Goal: Task Accomplishment & Management: Manage account settings

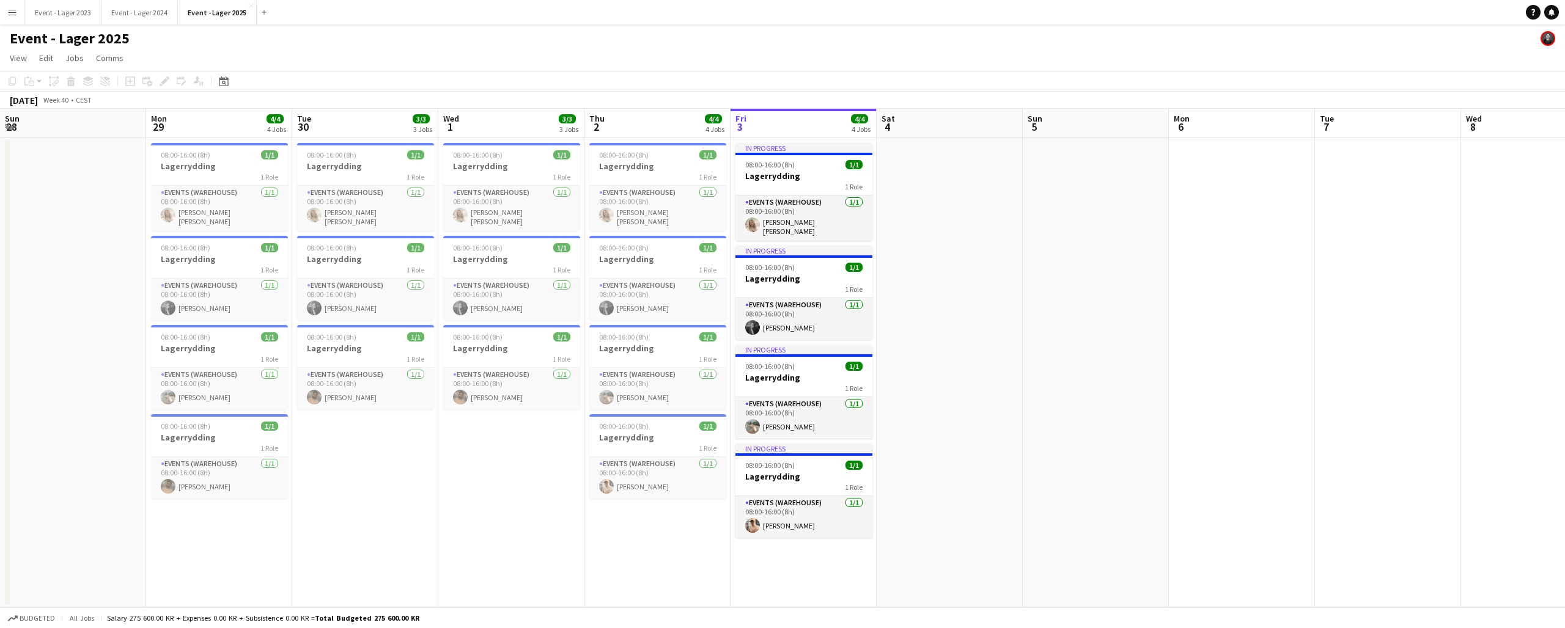
scroll to position [0, 330]
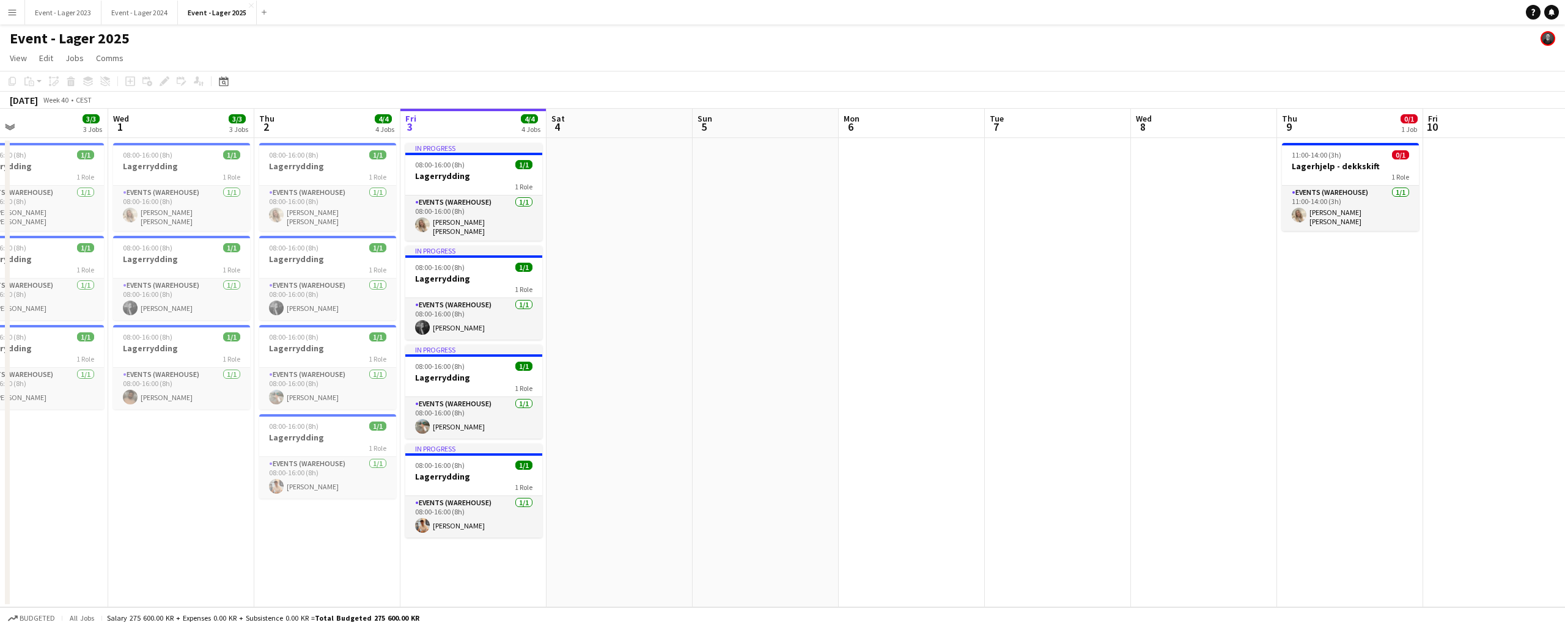
click at [10, 11] on app-icon "Menu" at bounding box center [12, 12] width 10 height 10
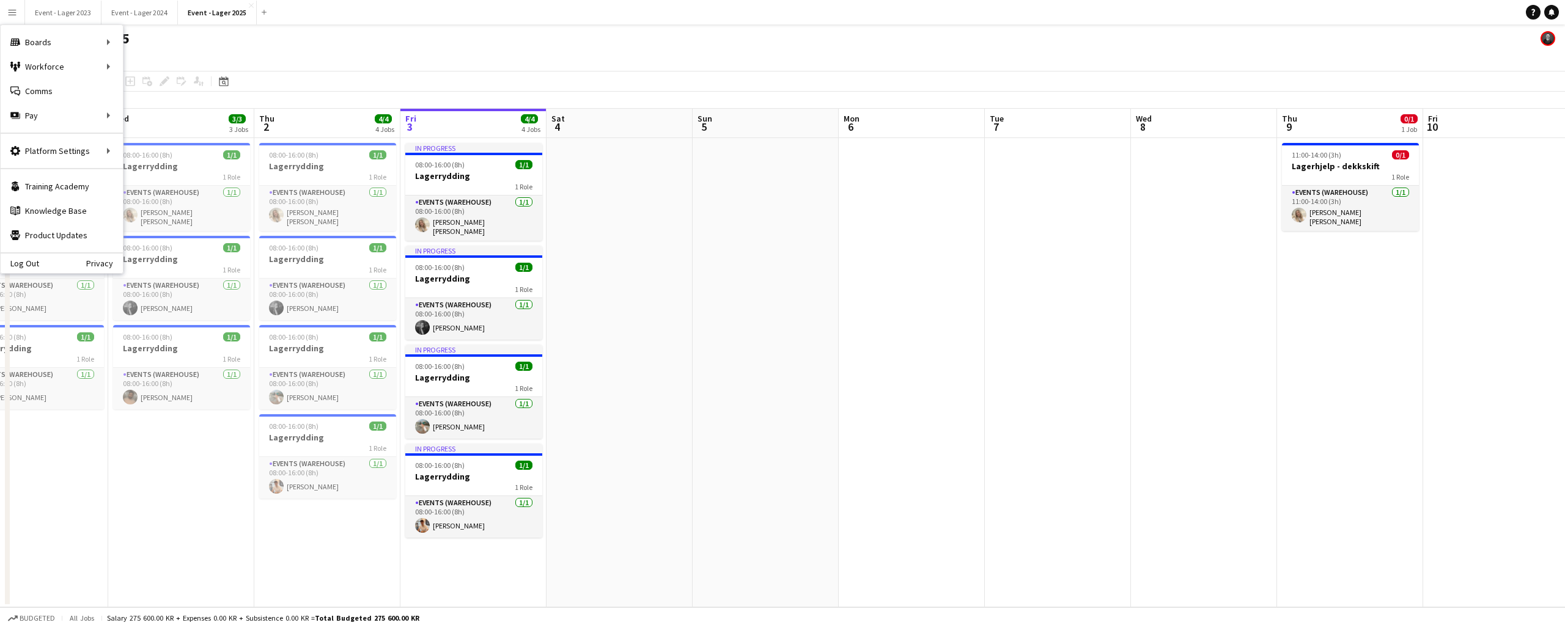
click at [9, 12] on app-icon "Menu" at bounding box center [12, 12] width 10 height 10
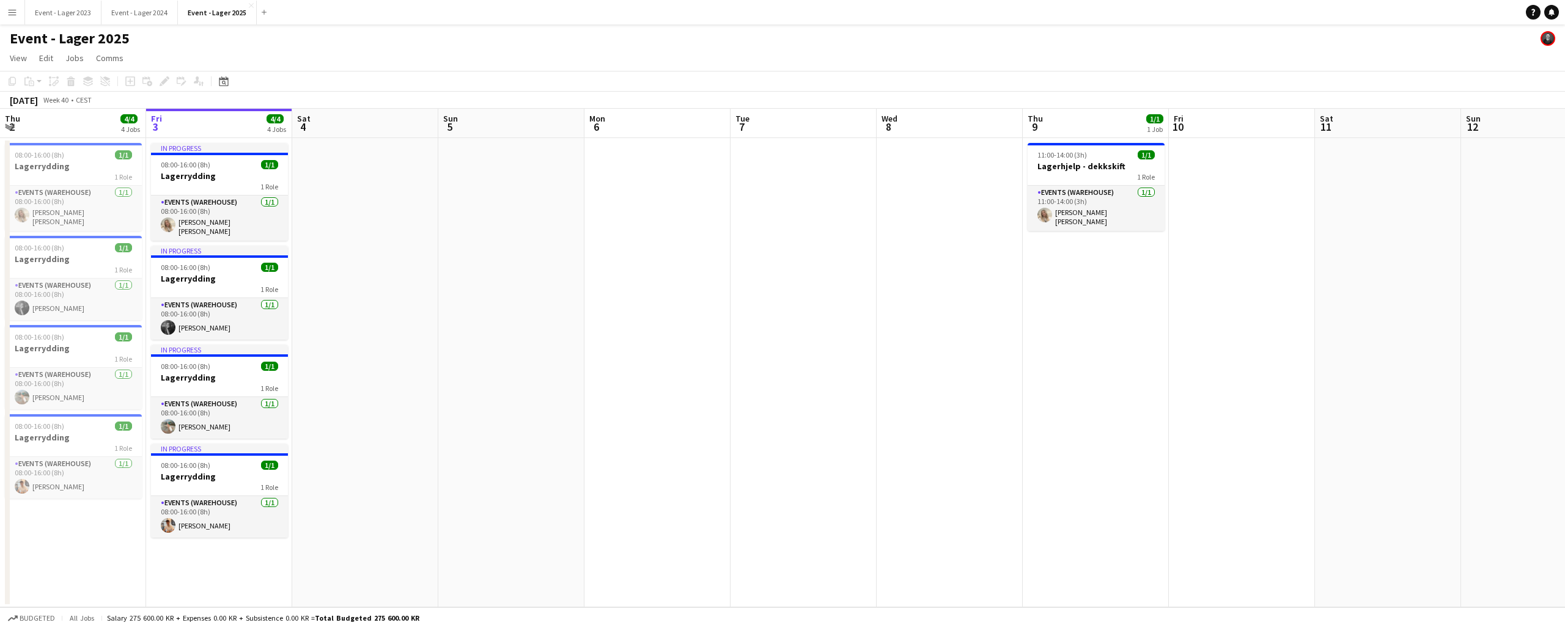
click at [10, 11] on app-icon "Menu" at bounding box center [12, 12] width 10 height 10
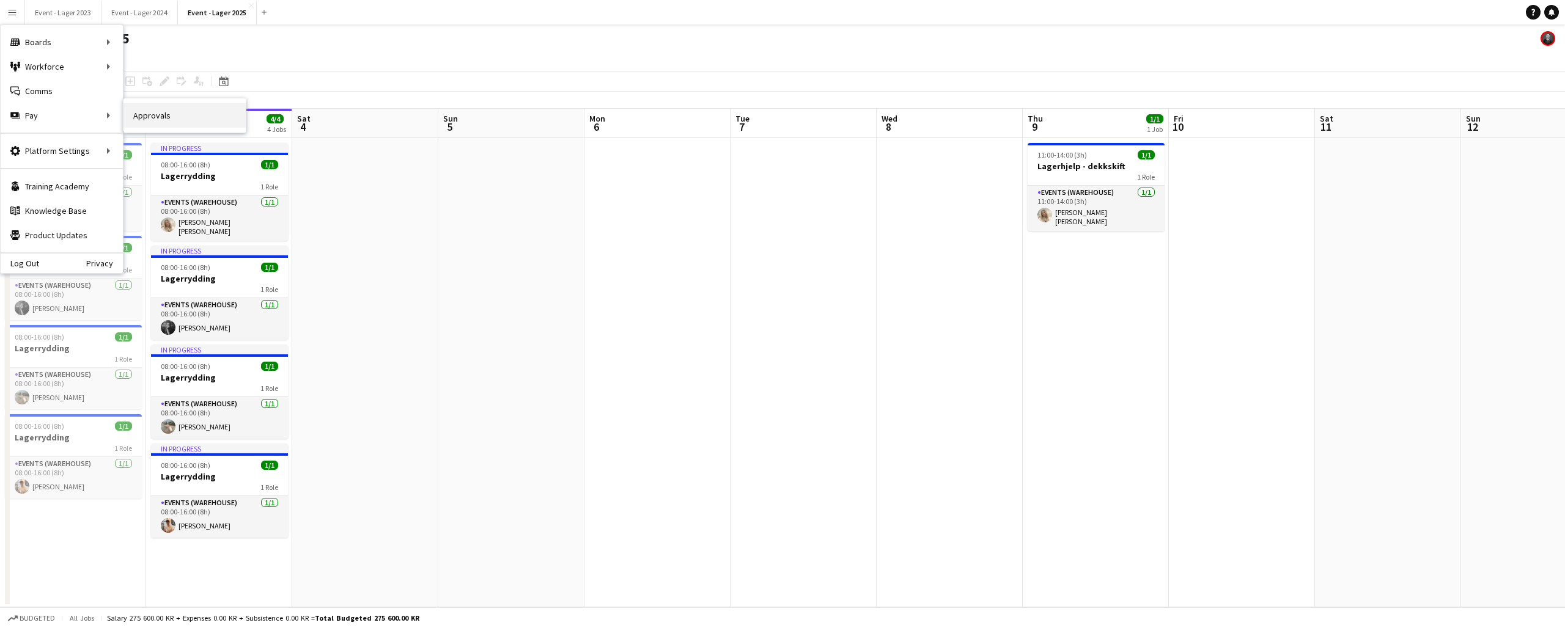
click at [146, 112] on link "Approvals" at bounding box center [184, 115] width 122 height 24
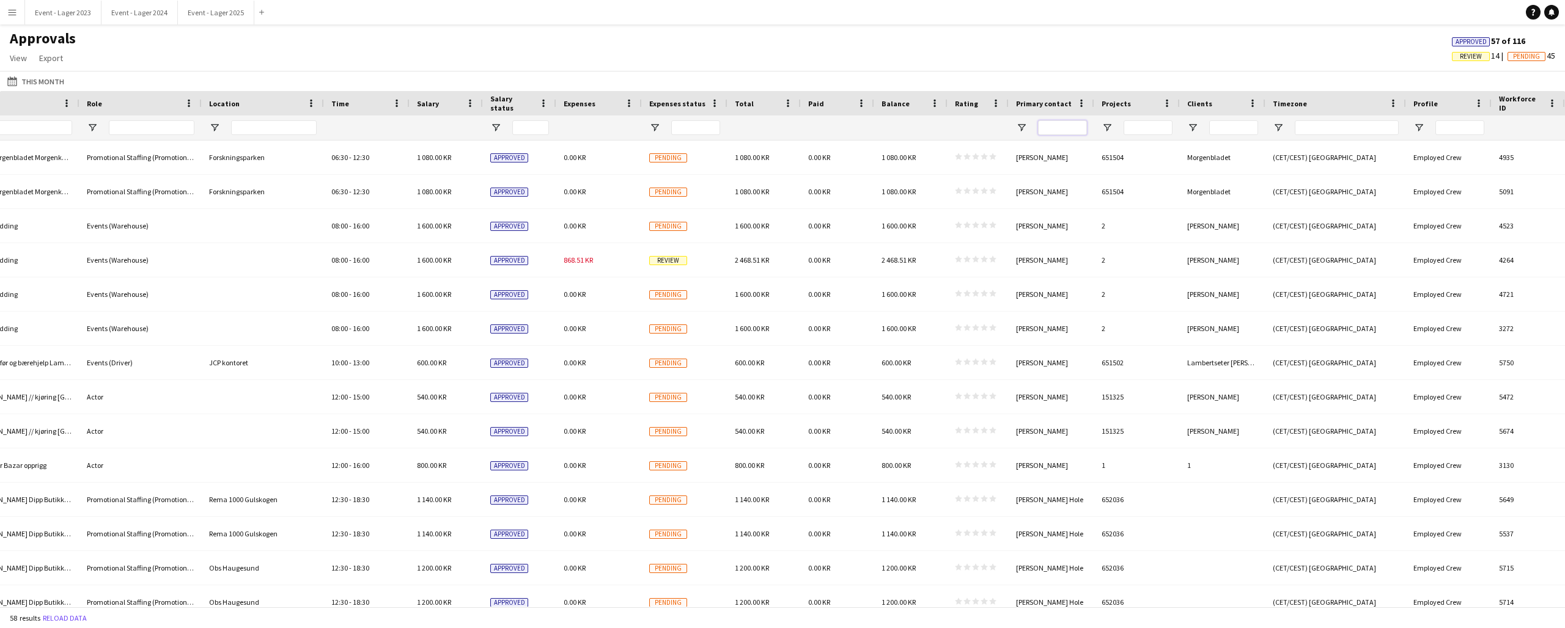
click at [1058, 127] on input "Primary contact Filter Input" at bounding box center [1062, 127] width 49 height 15
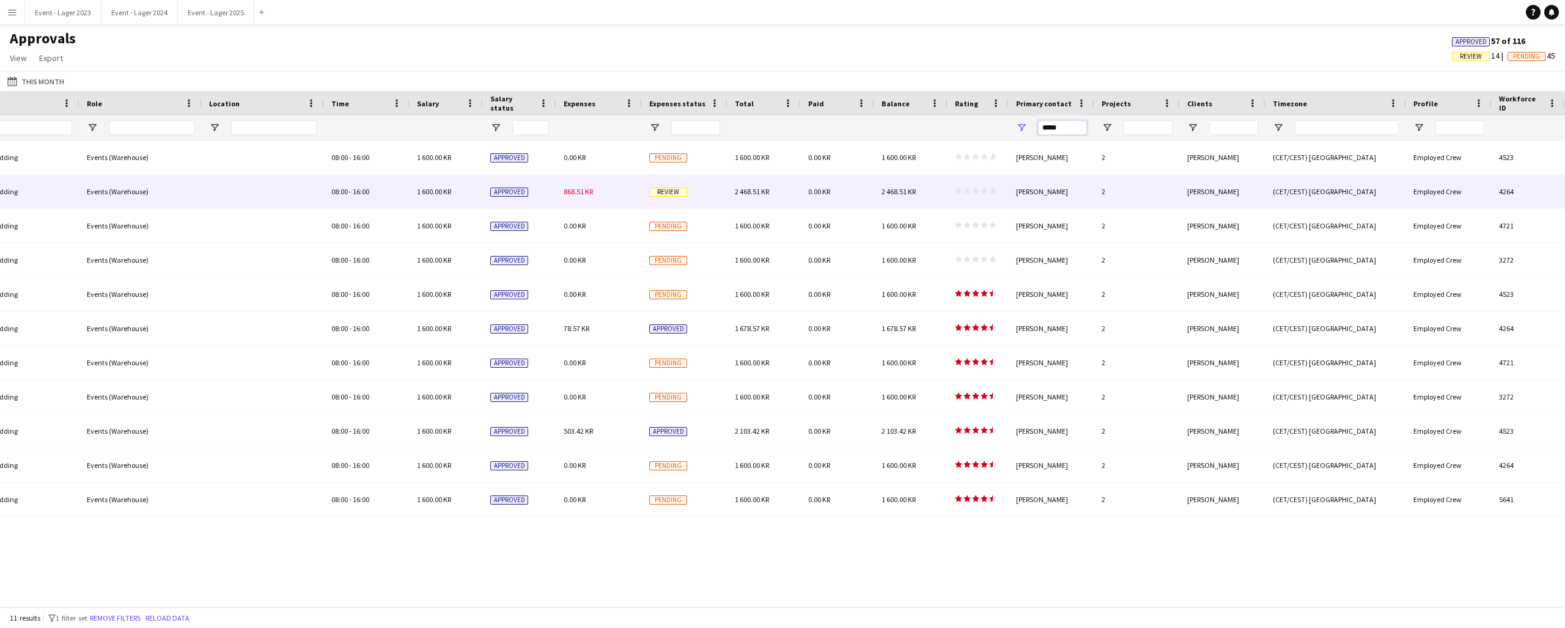
type input "*****"
click at [673, 189] on span "Review" at bounding box center [668, 192] width 38 height 9
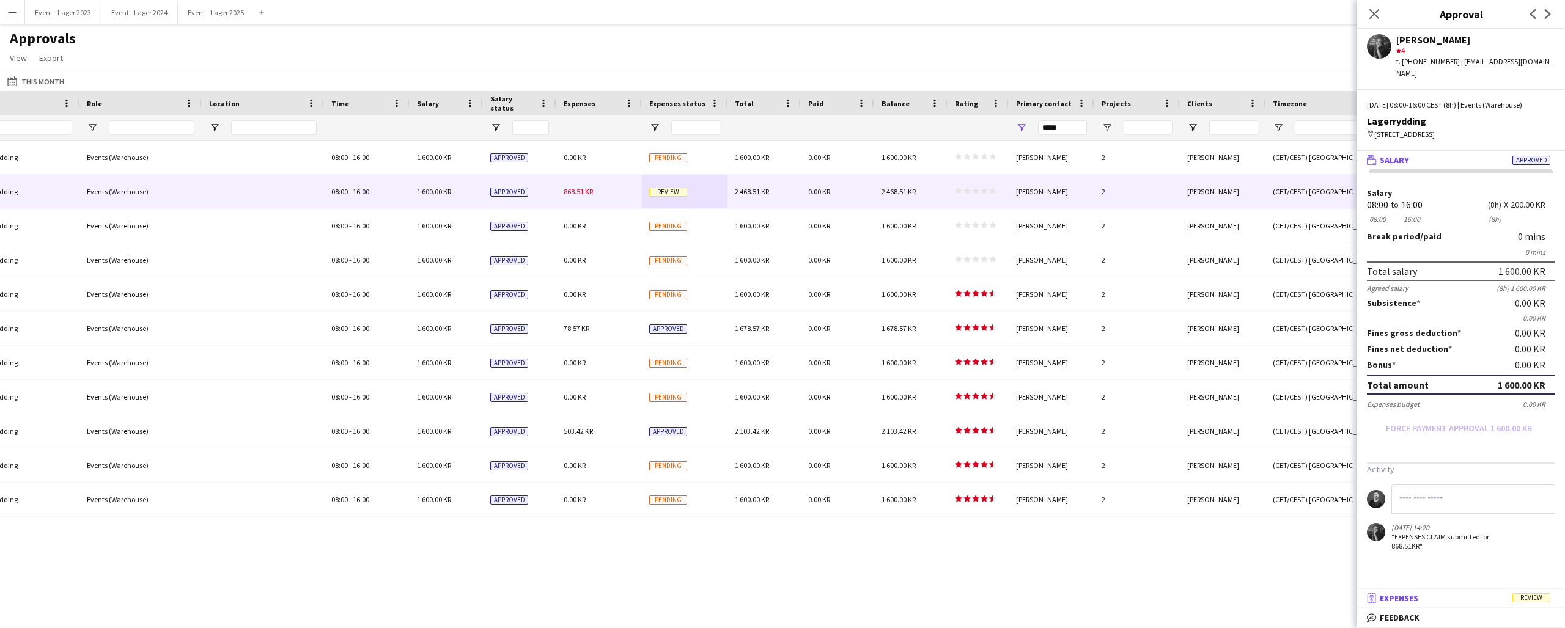
click at [1454, 599] on mat-panel-title "receipt Expenses Review" at bounding box center [1458, 598] width 203 height 11
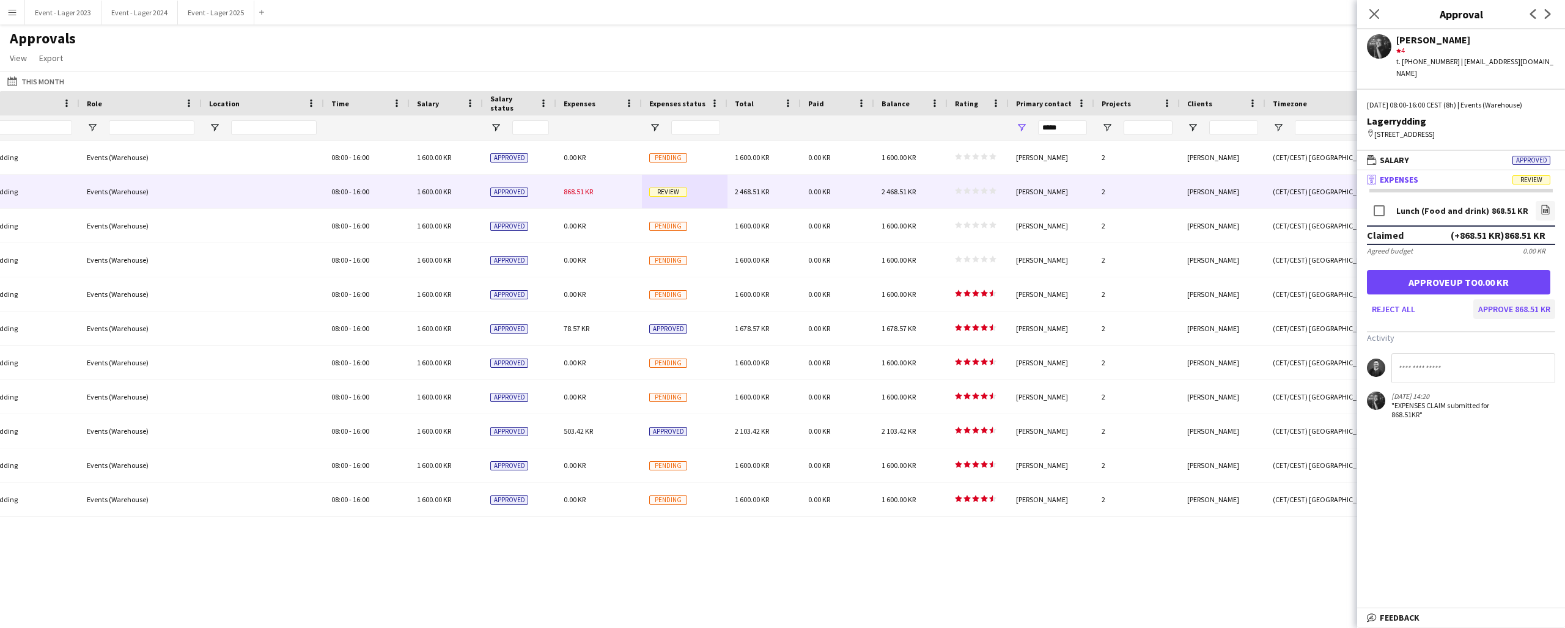
click at [1510, 300] on button "Approve 868.51 KR" at bounding box center [1514, 310] width 82 height 20
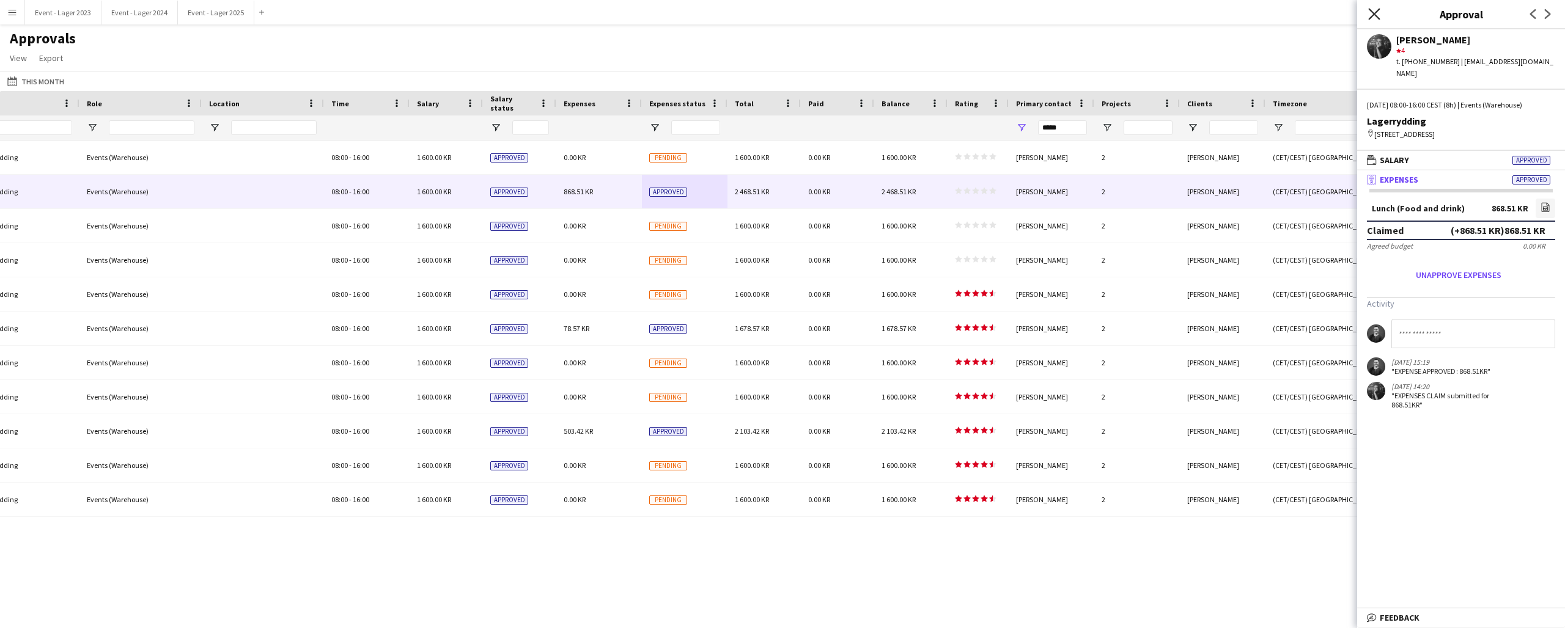
click at [1374, 12] on icon "Close pop-in" at bounding box center [1374, 14] width 12 height 12
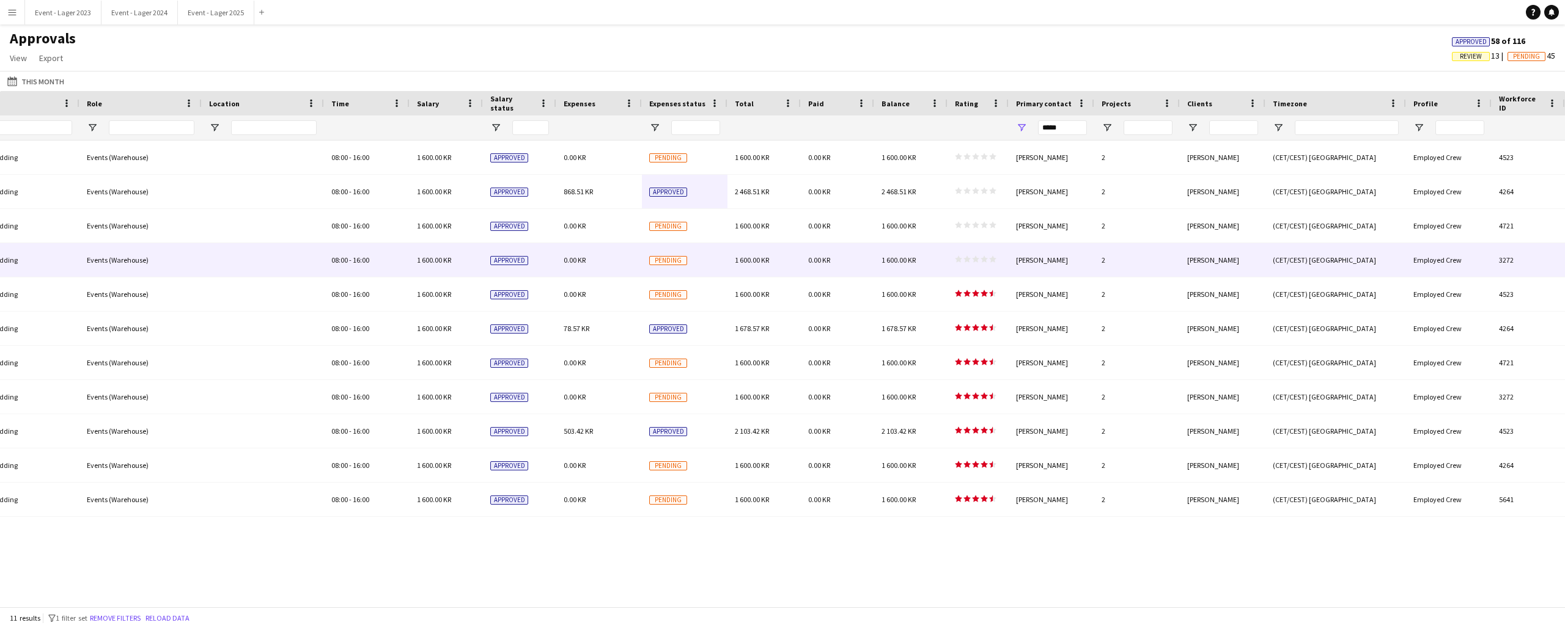
click at [977, 255] on div "star star star star star star star star star star" at bounding box center [977, 260] width 61 height 34
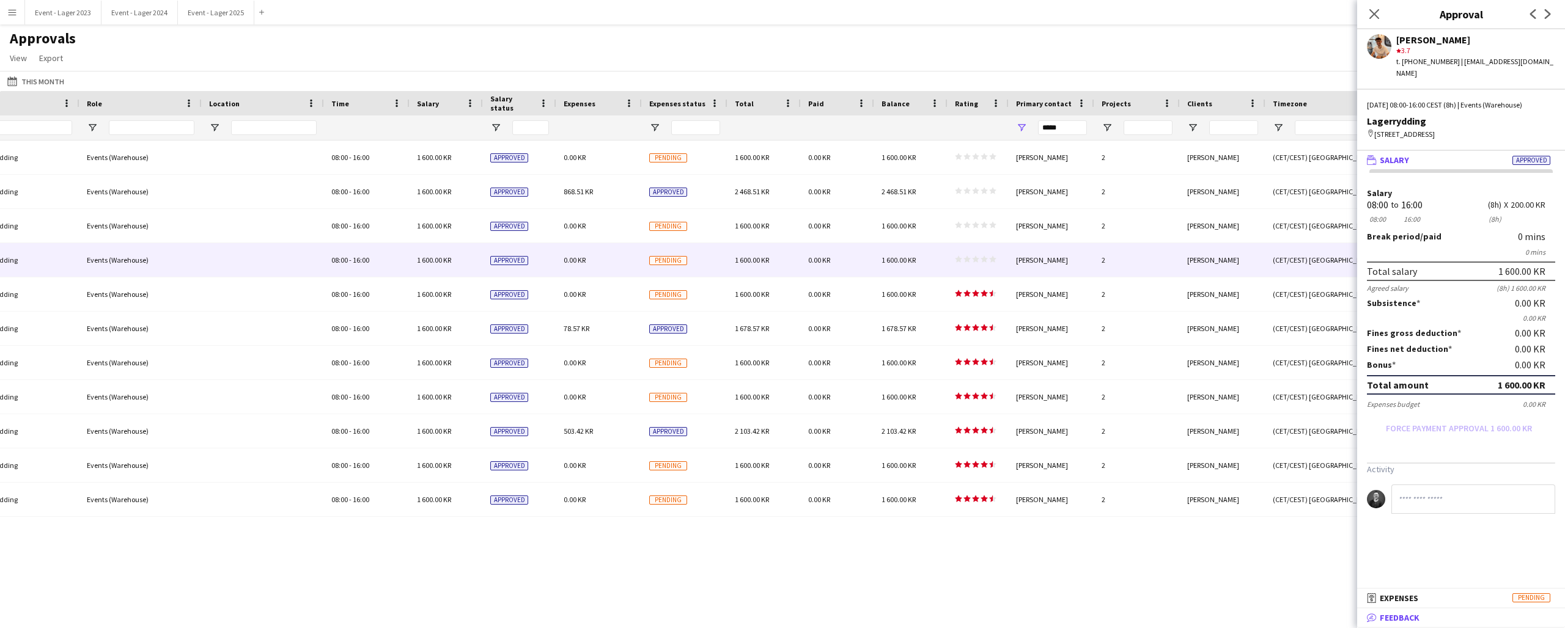
click at [1419, 617] on mat-panel-title "bubble-pencil Feedback" at bounding box center [1458, 618] width 203 height 11
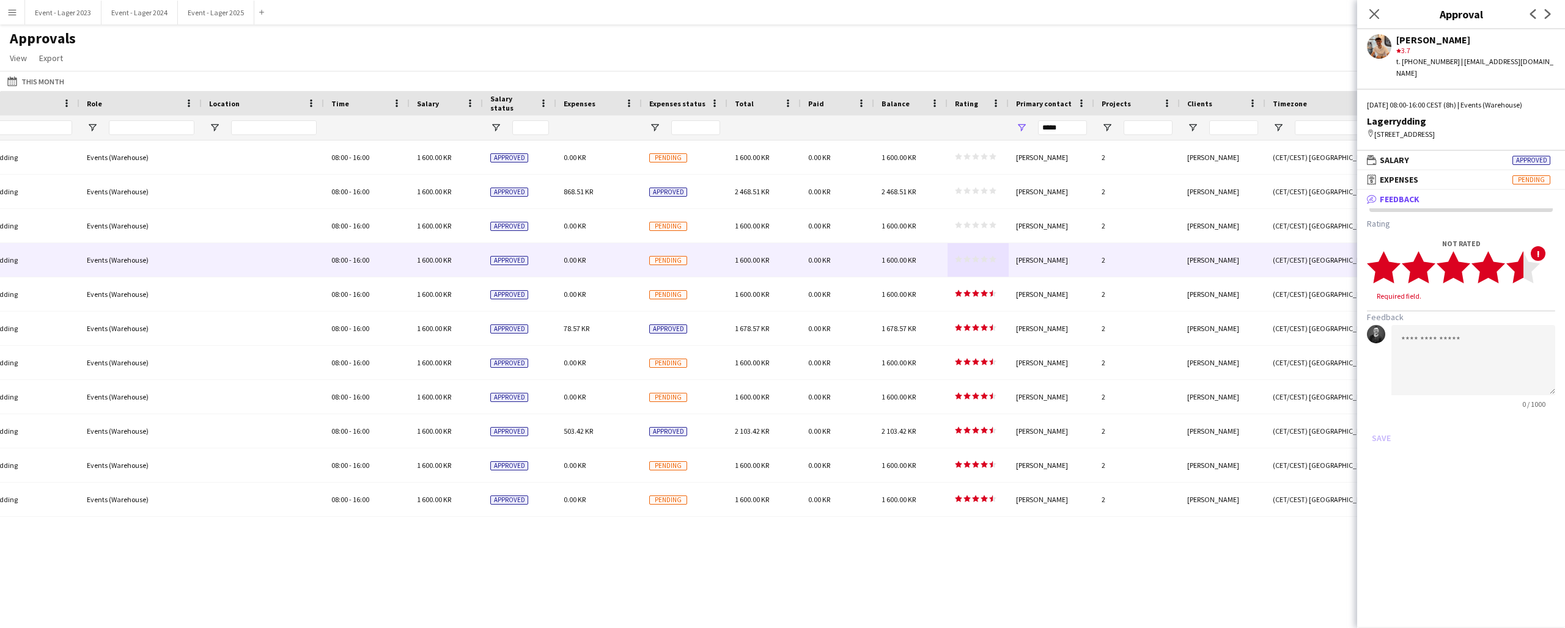
click at [1521, 270] on icon "star" at bounding box center [1523, 268] width 34 height 34
click at [1380, 417] on button "Save" at bounding box center [1381, 427] width 29 height 20
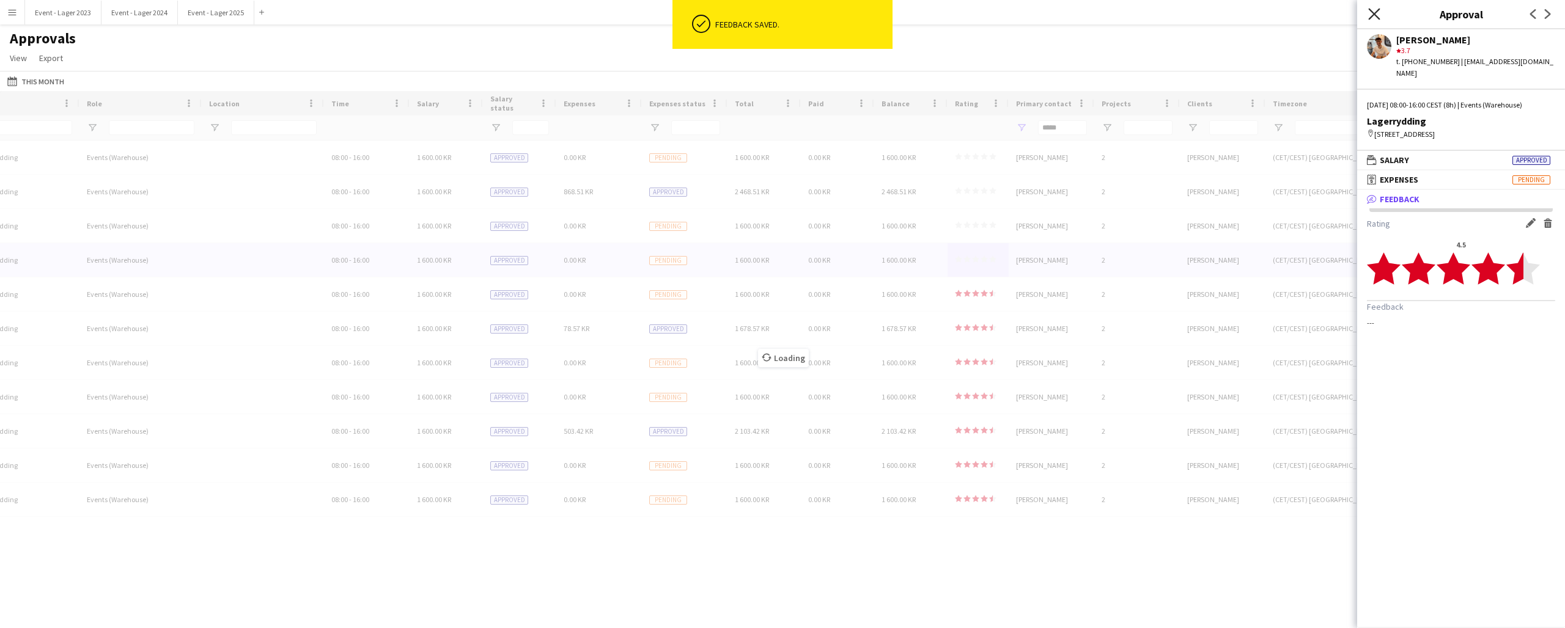
click at [1375, 12] on icon "Close pop-in" at bounding box center [1374, 14] width 12 height 12
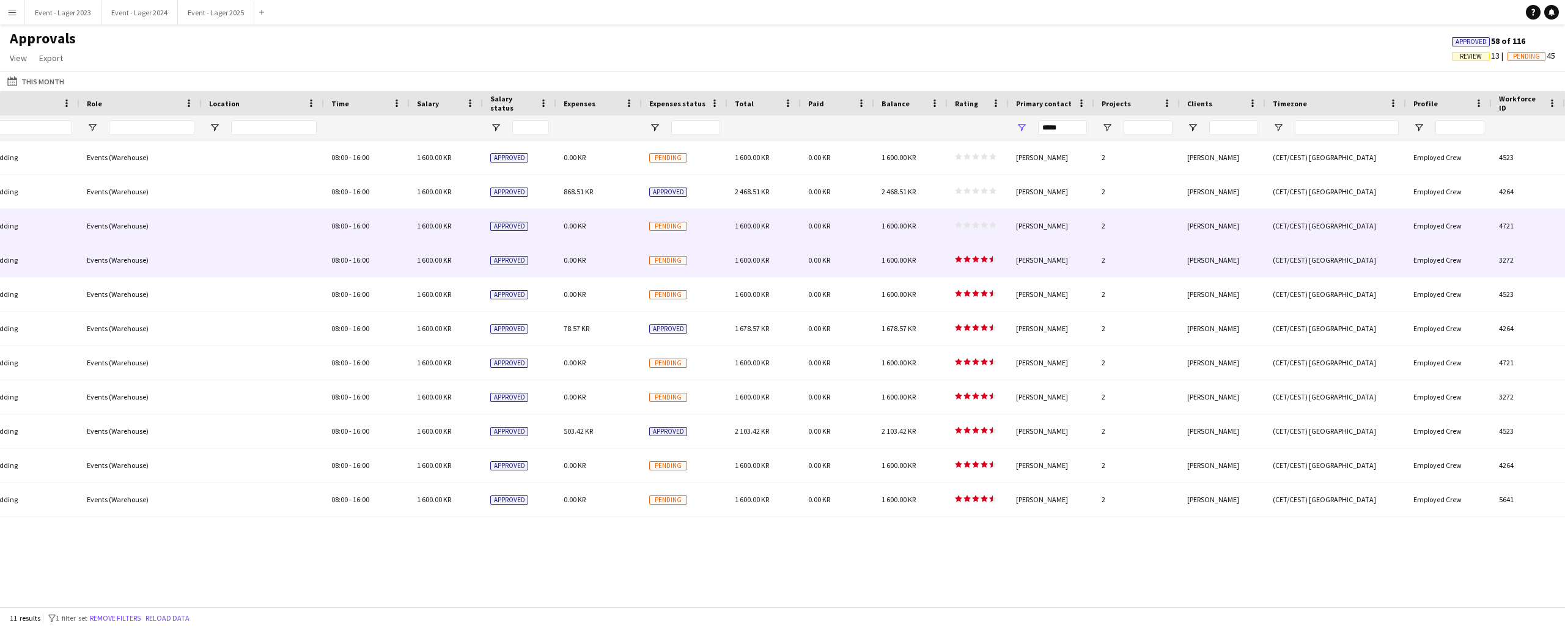
click at [978, 225] on polygon at bounding box center [975, 225] width 7 height 7
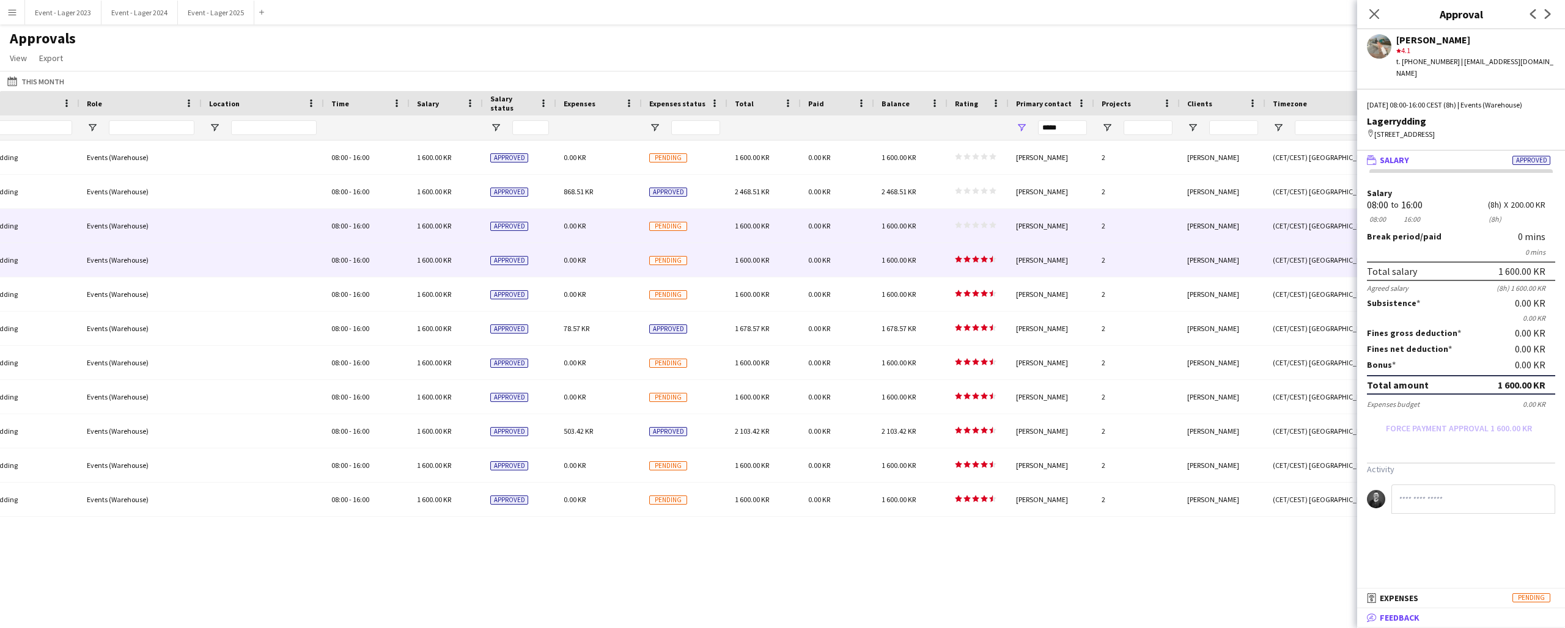
click at [1415, 616] on span "Feedback" at bounding box center [1400, 618] width 40 height 11
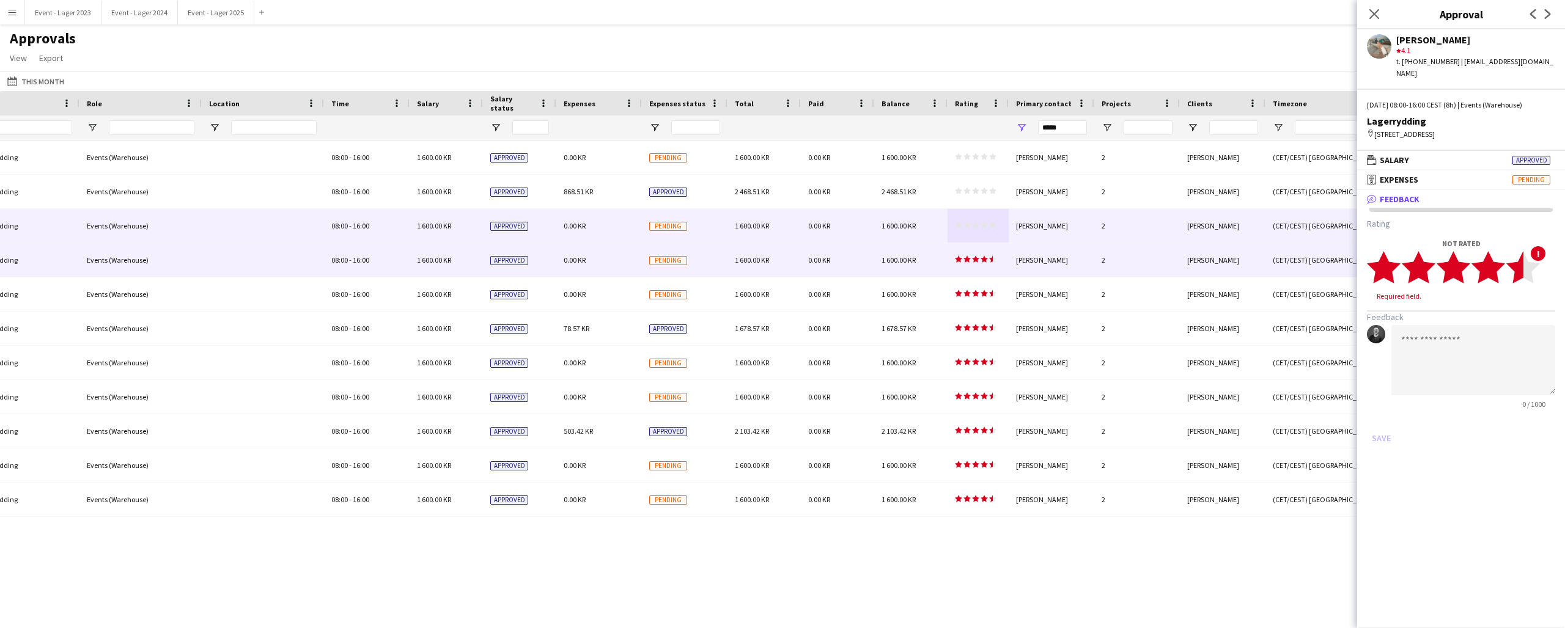
click at [1519, 271] on icon "star" at bounding box center [1523, 268] width 34 height 34
click at [1380, 417] on button "Save" at bounding box center [1381, 427] width 29 height 20
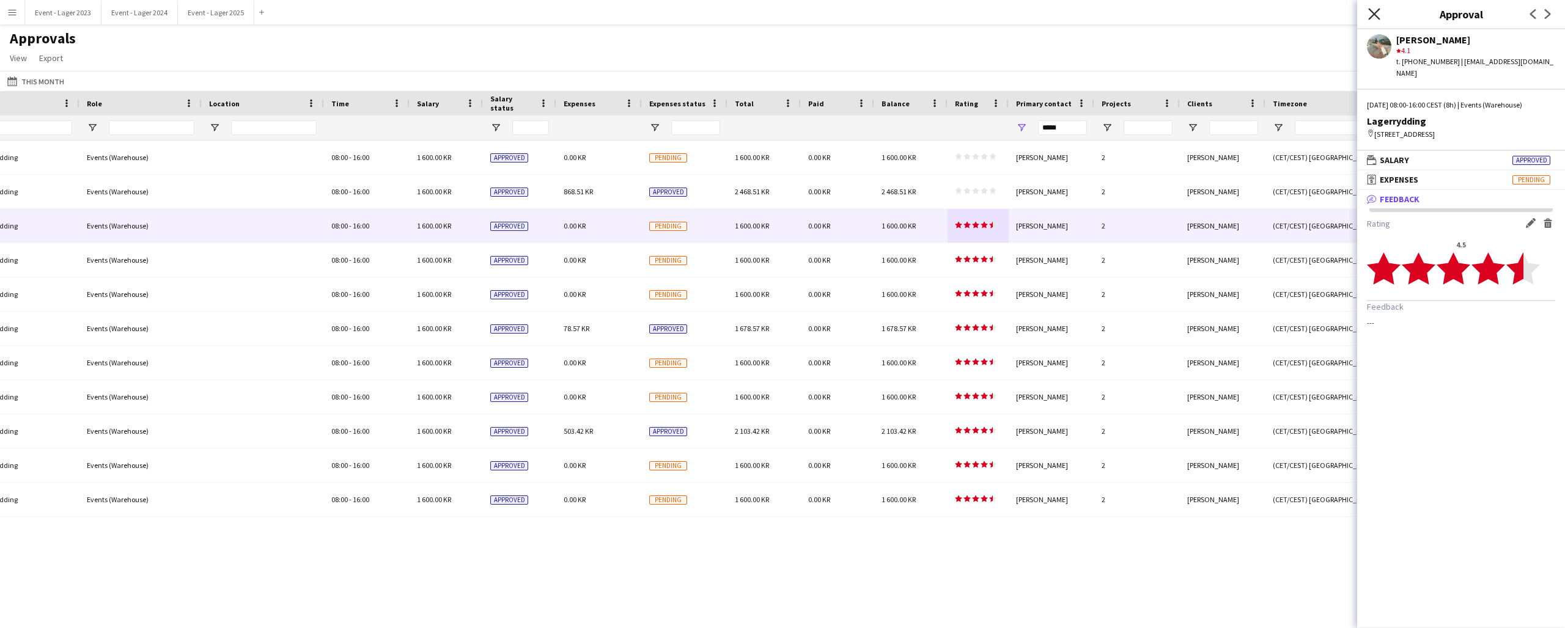
click at [1375, 10] on icon "Close pop-in" at bounding box center [1374, 14] width 12 height 12
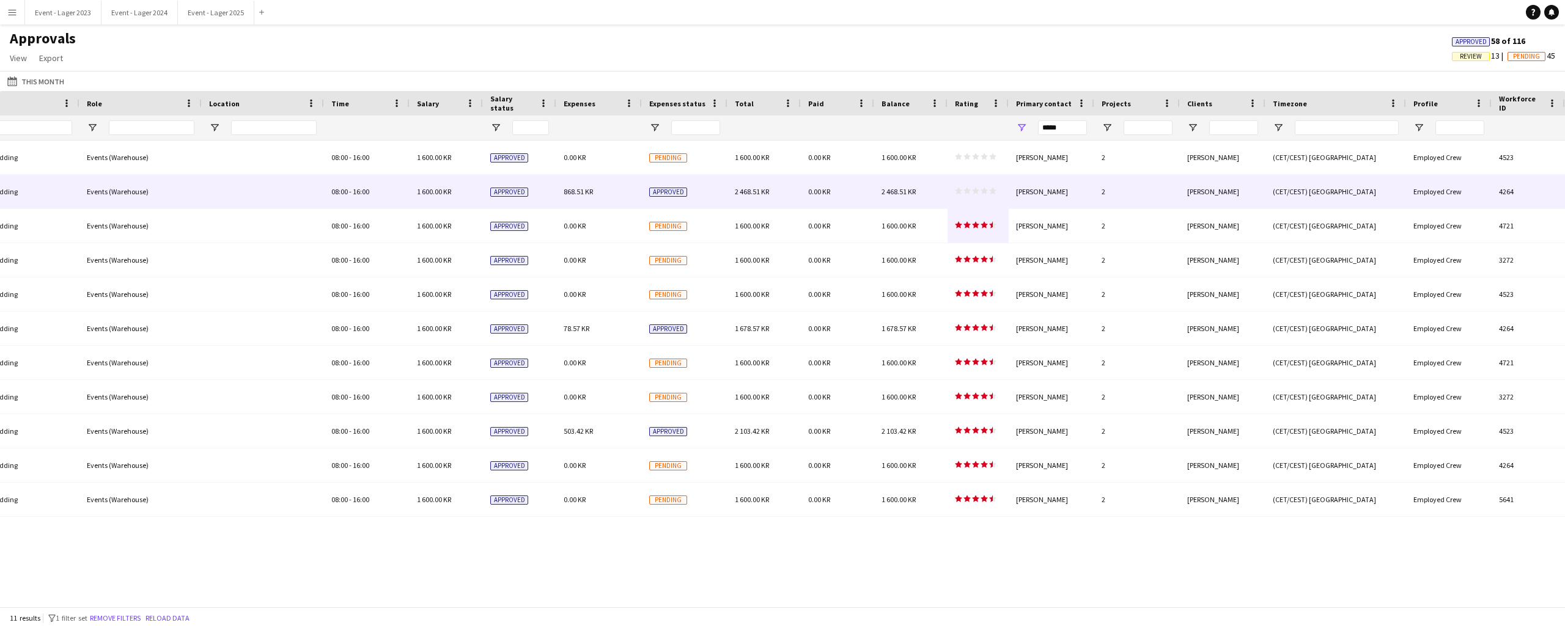
click at [984, 188] on polygon at bounding box center [983, 191] width 7 height 7
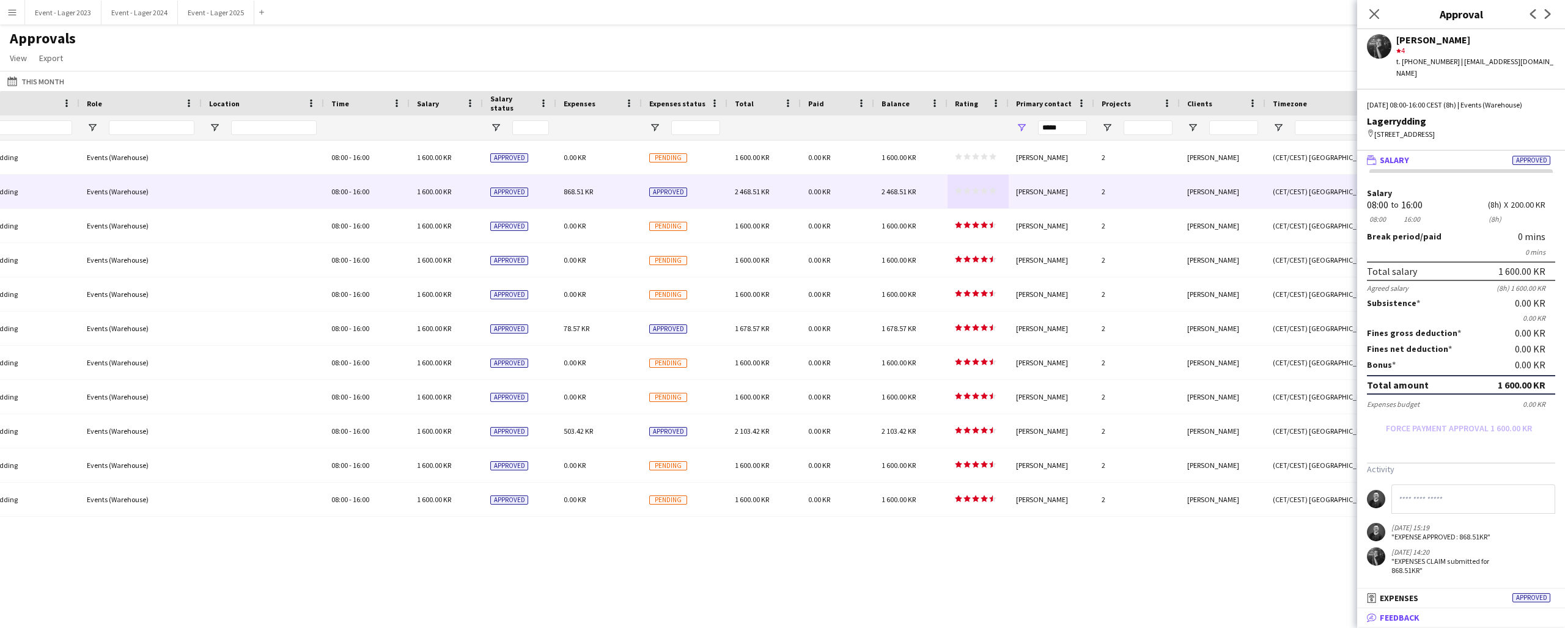
click at [1439, 616] on mat-panel-title "bubble-pencil Feedback" at bounding box center [1458, 618] width 203 height 11
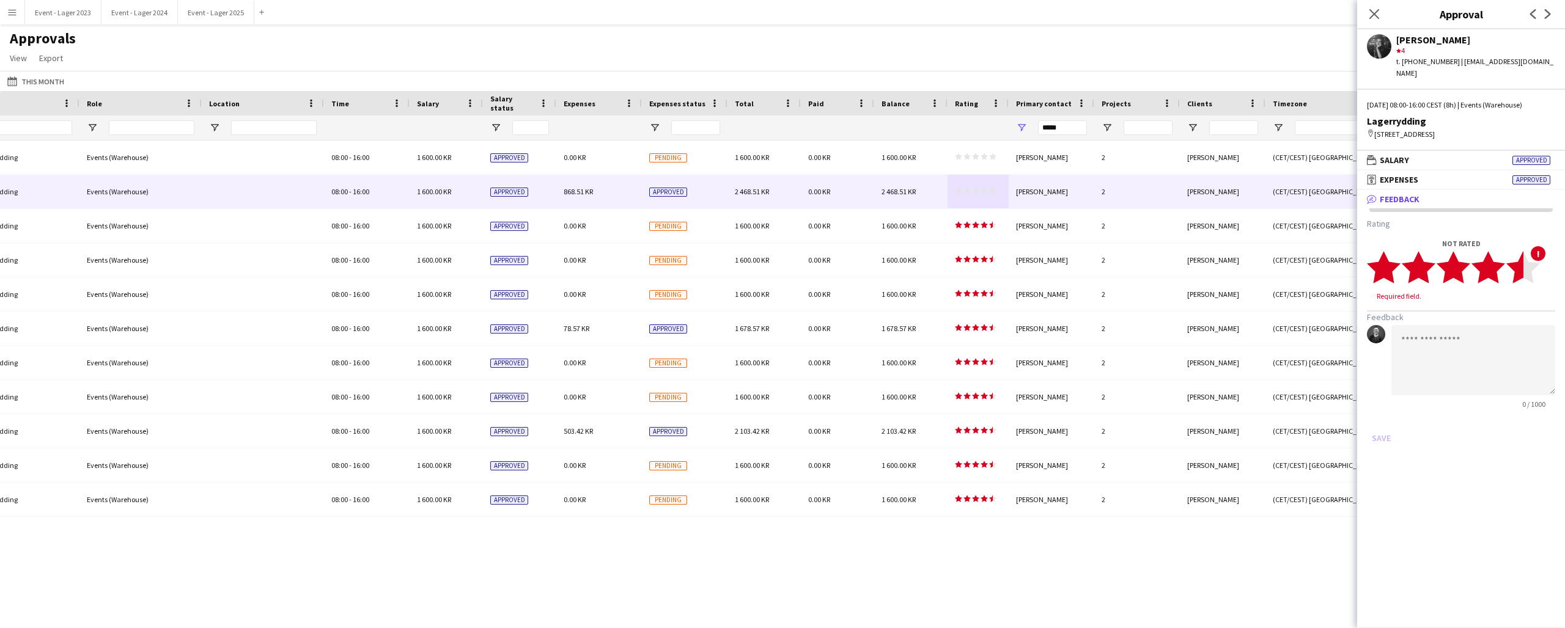
click at [1522, 270] on icon "star" at bounding box center [1523, 268] width 34 height 34
click at [1387, 417] on button "Save" at bounding box center [1381, 427] width 29 height 20
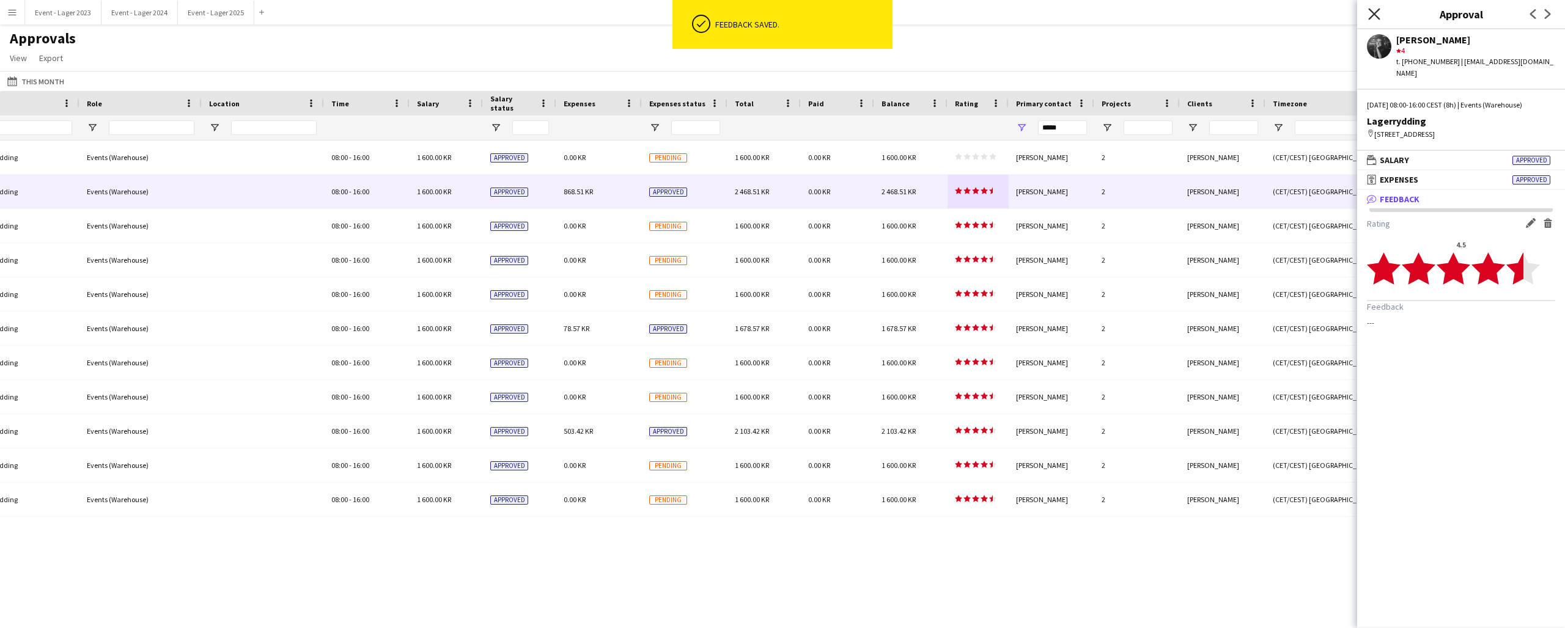
click at [1376, 11] on icon "Close pop-in" at bounding box center [1374, 14] width 12 height 12
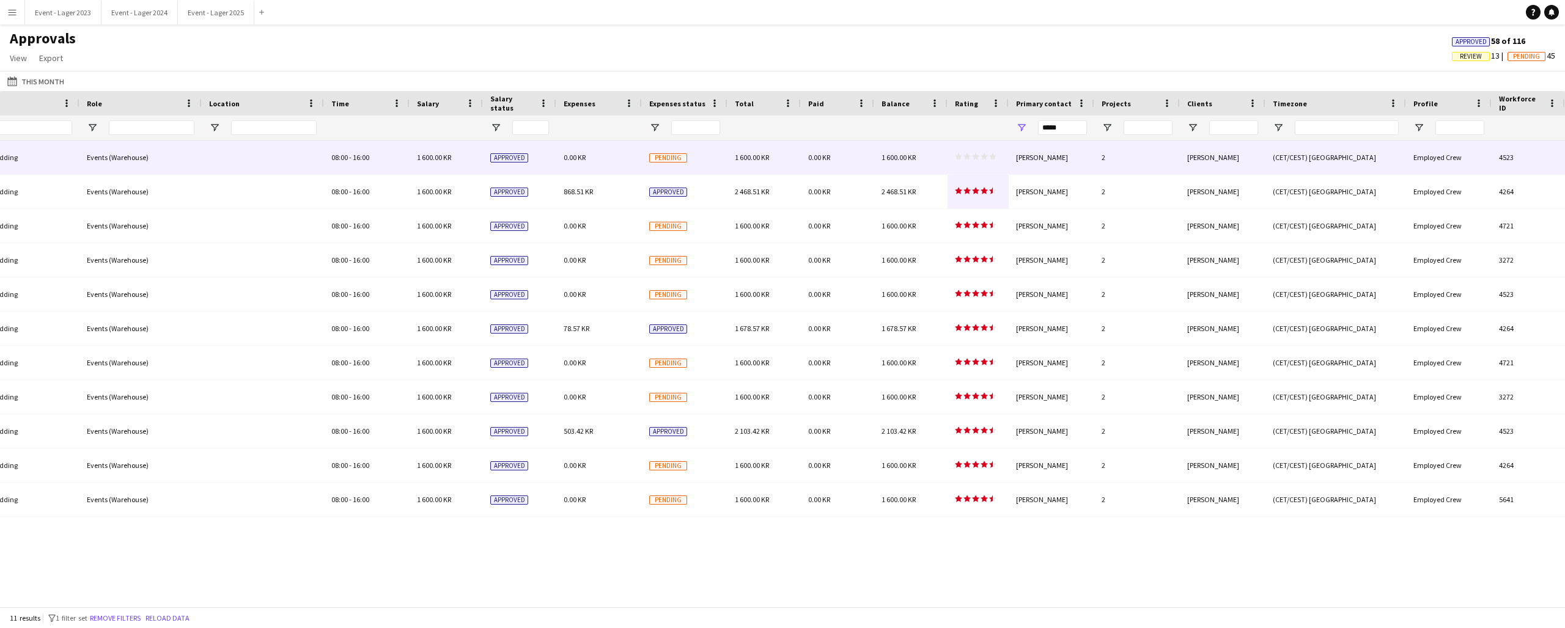
click at [974, 155] on icon "star" at bounding box center [975, 156] width 7 height 7
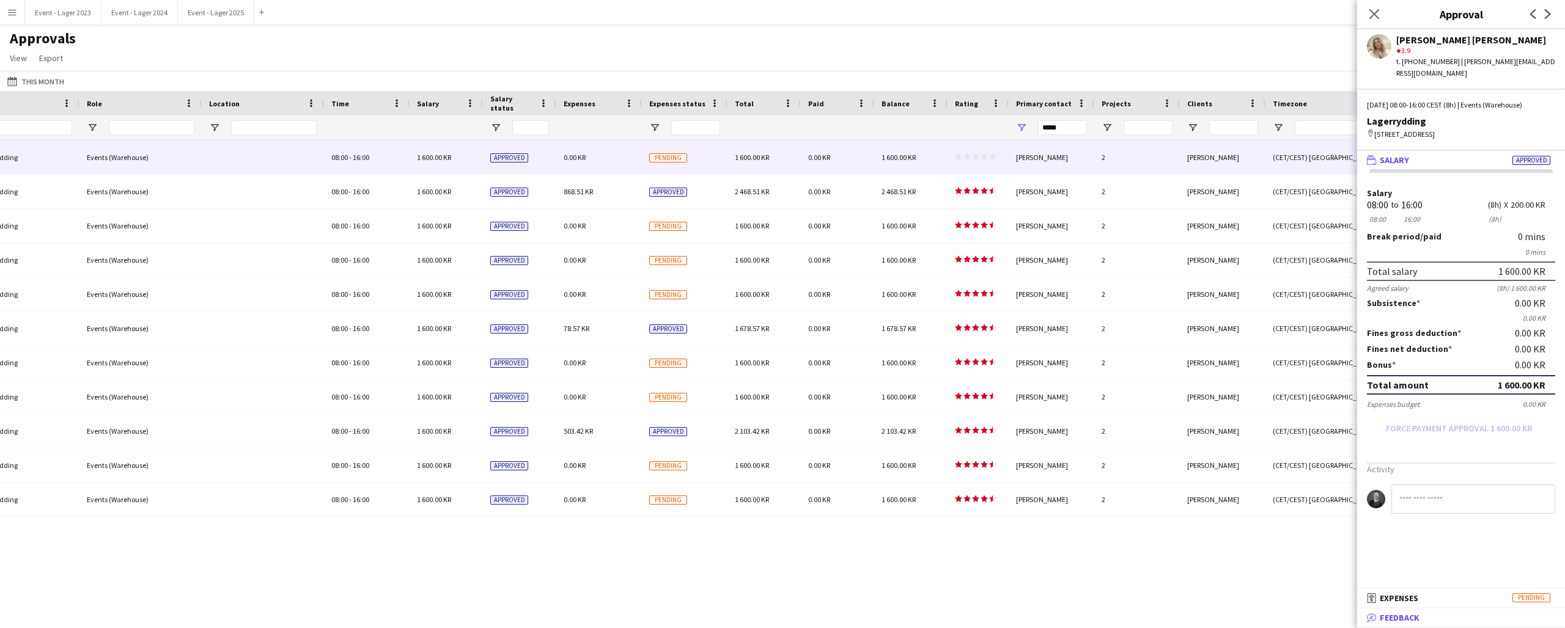
click at [1419, 617] on span "Feedback" at bounding box center [1400, 618] width 40 height 11
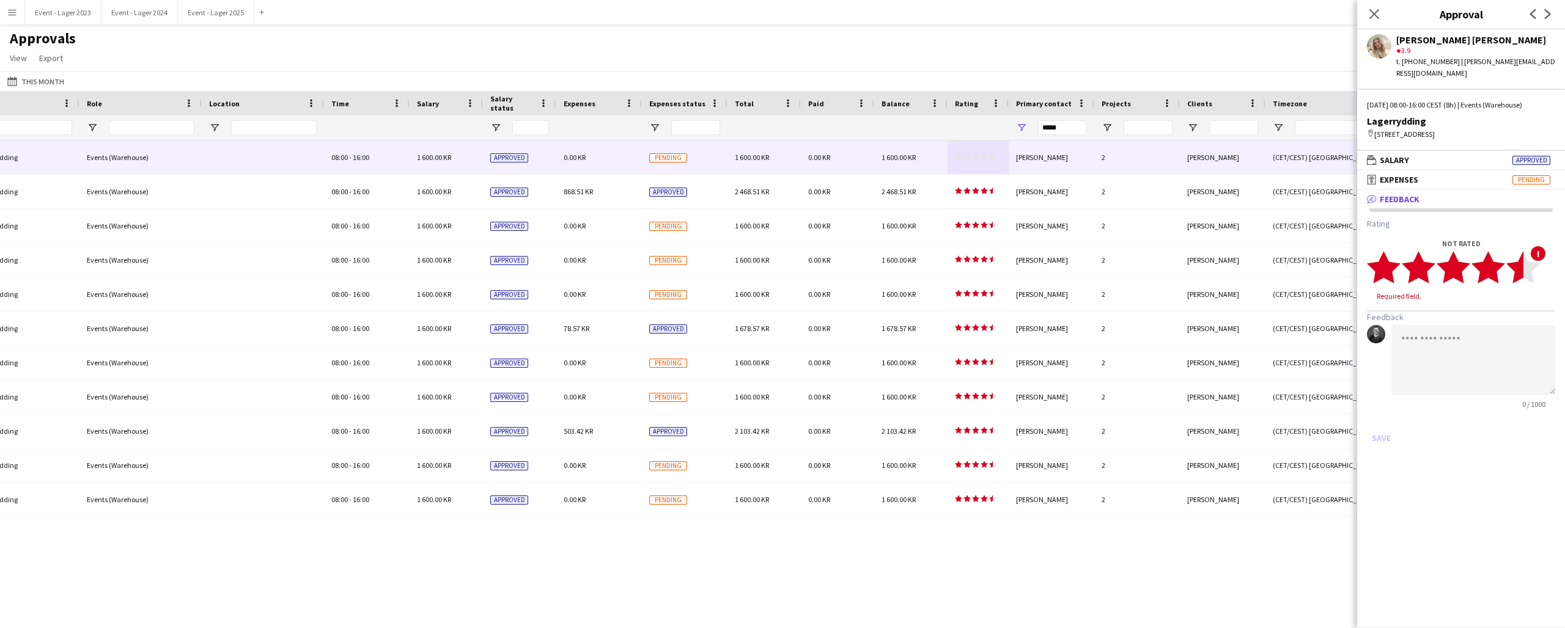
click at [1522, 271] on icon "star" at bounding box center [1523, 268] width 34 height 34
click at [1385, 417] on button "Save" at bounding box center [1381, 427] width 29 height 20
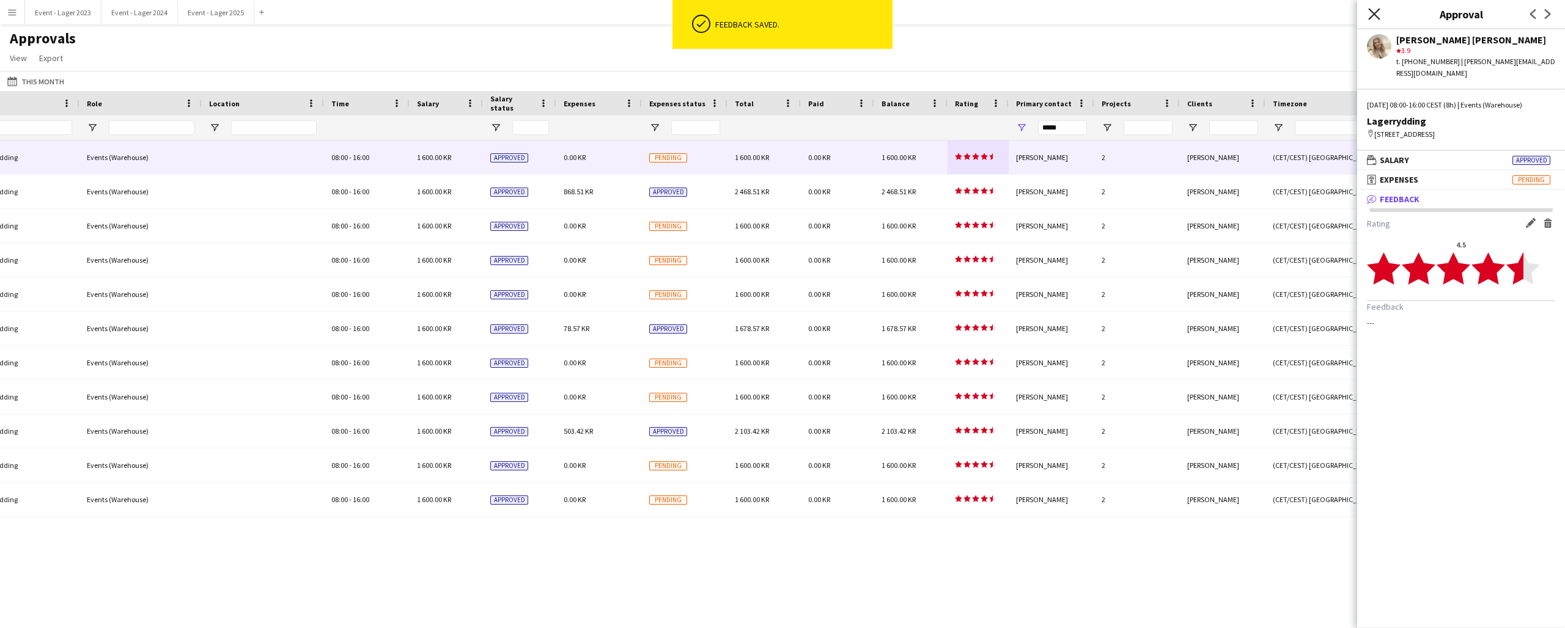
click at [1375, 13] on icon at bounding box center [1374, 14] width 12 height 12
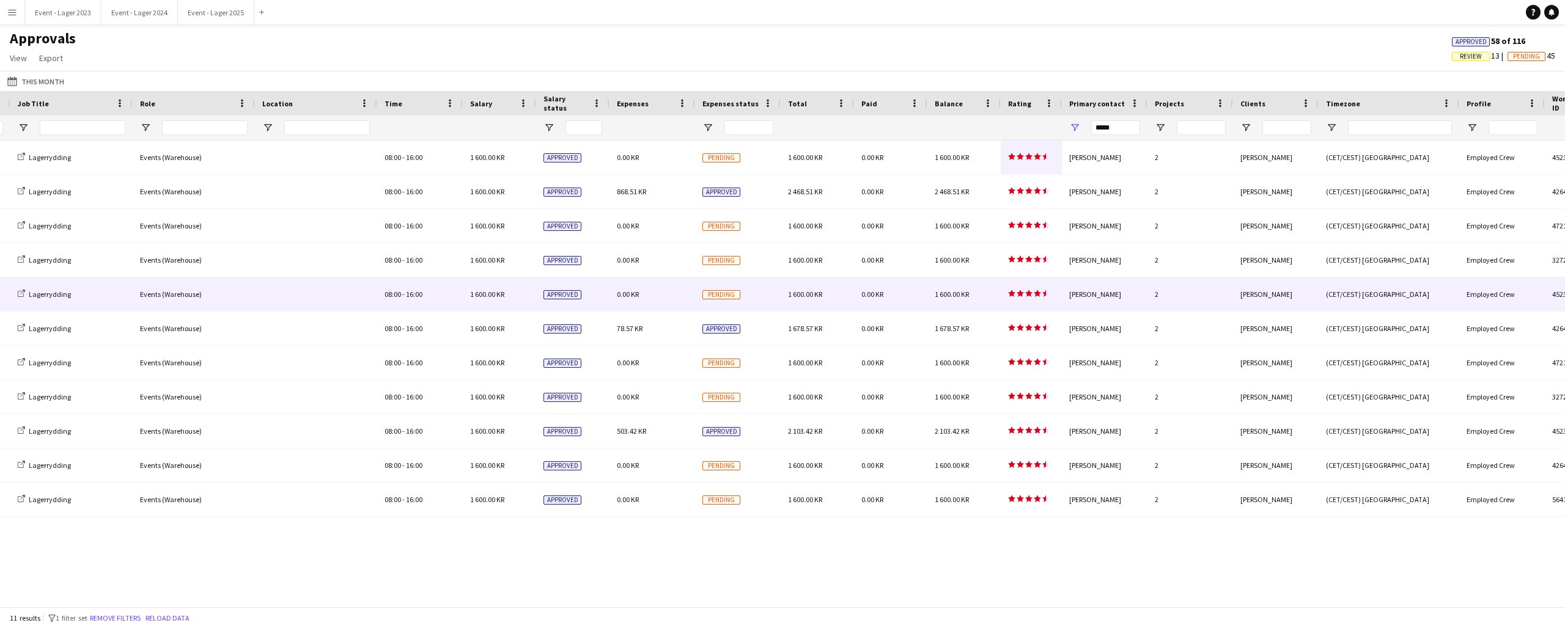
scroll to position [0, 513]
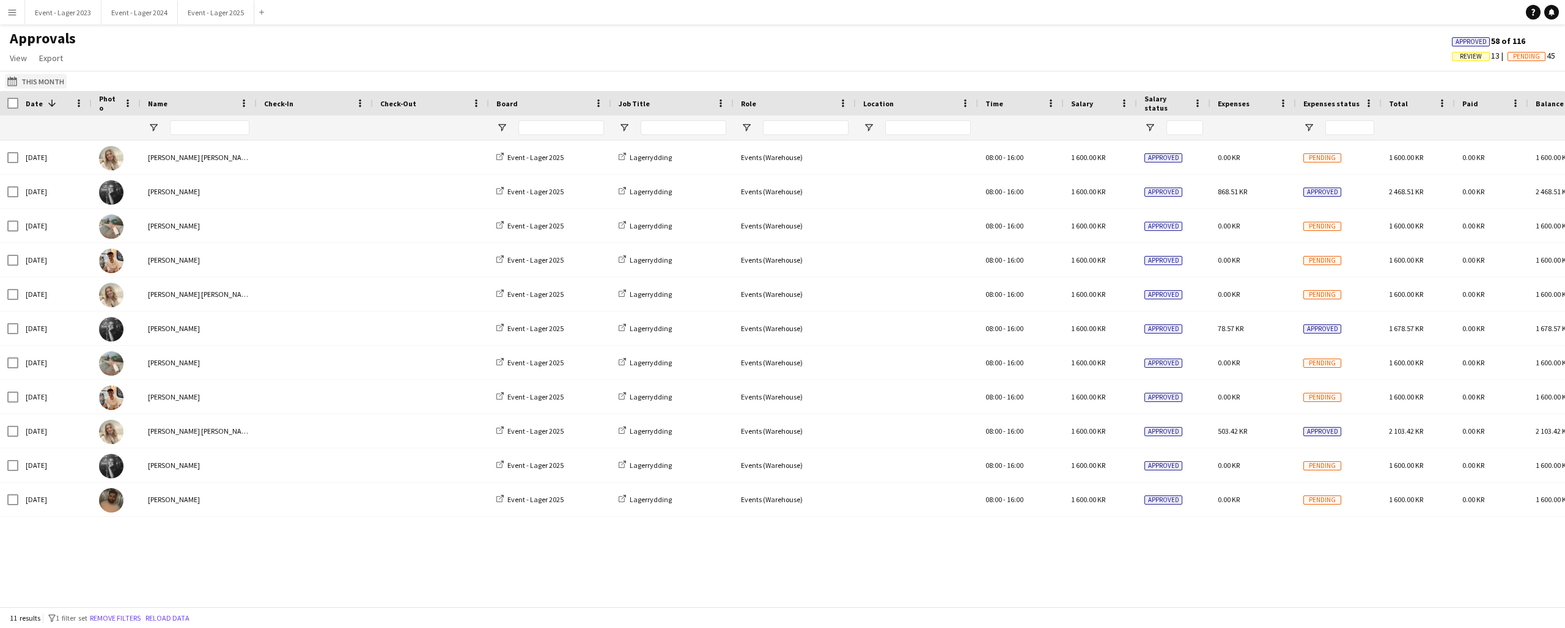
click at [31, 80] on button "This Month This Month" at bounding box center [36, 81] width 62 height 15
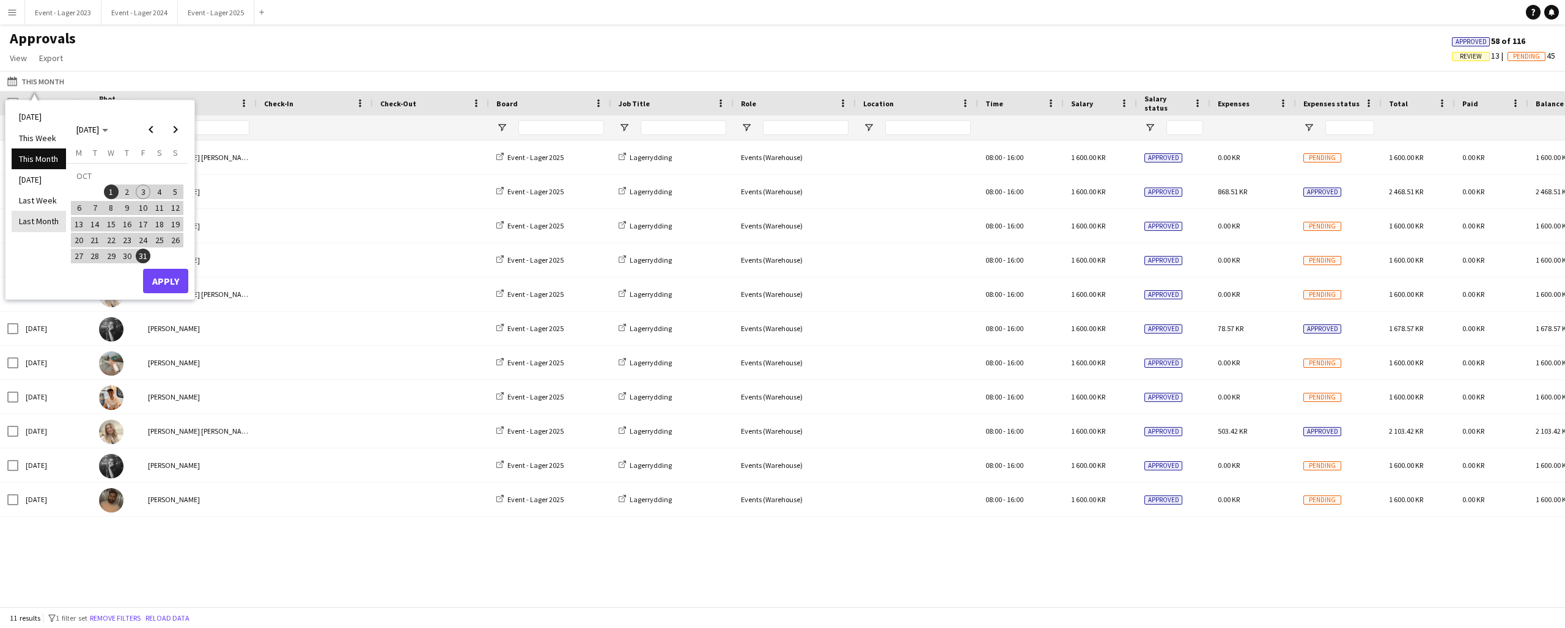
click at [37, 216] on li "Last Month" at bounding box center [39, 221] width 54 height 21
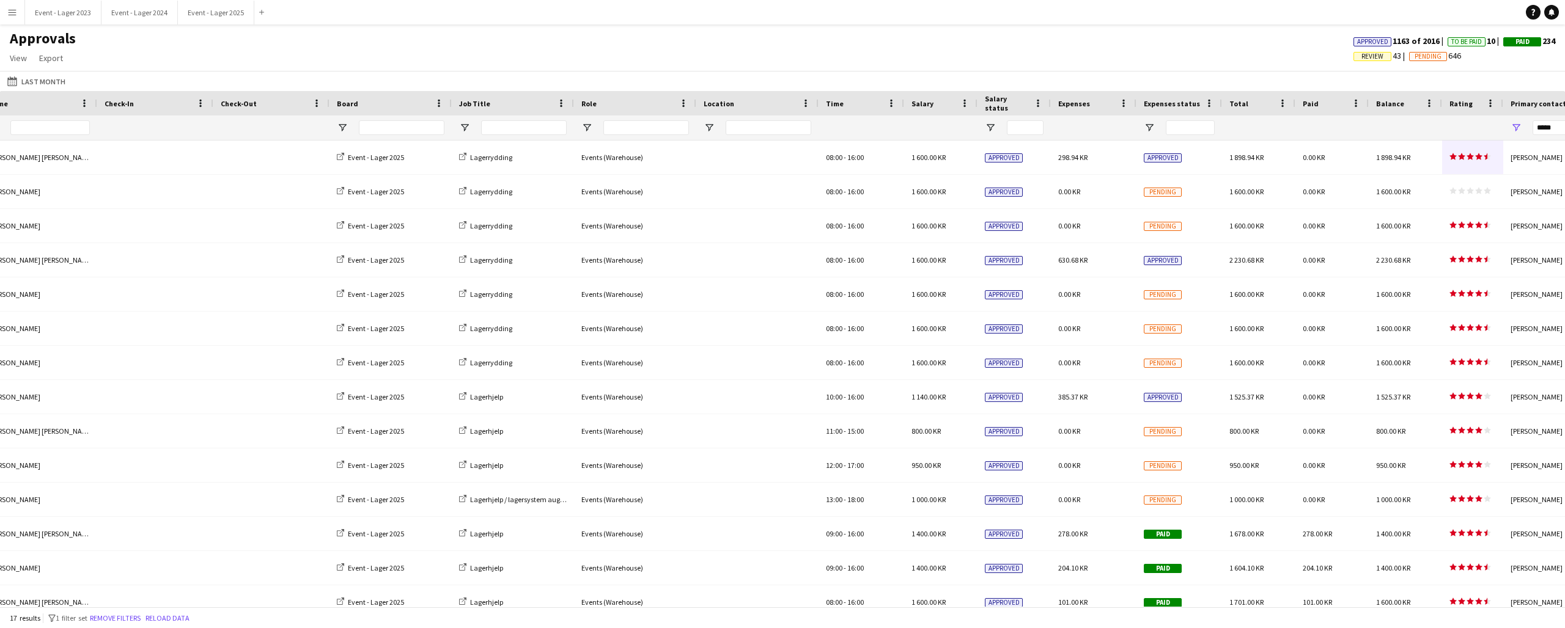
scroll to position [0, 318]
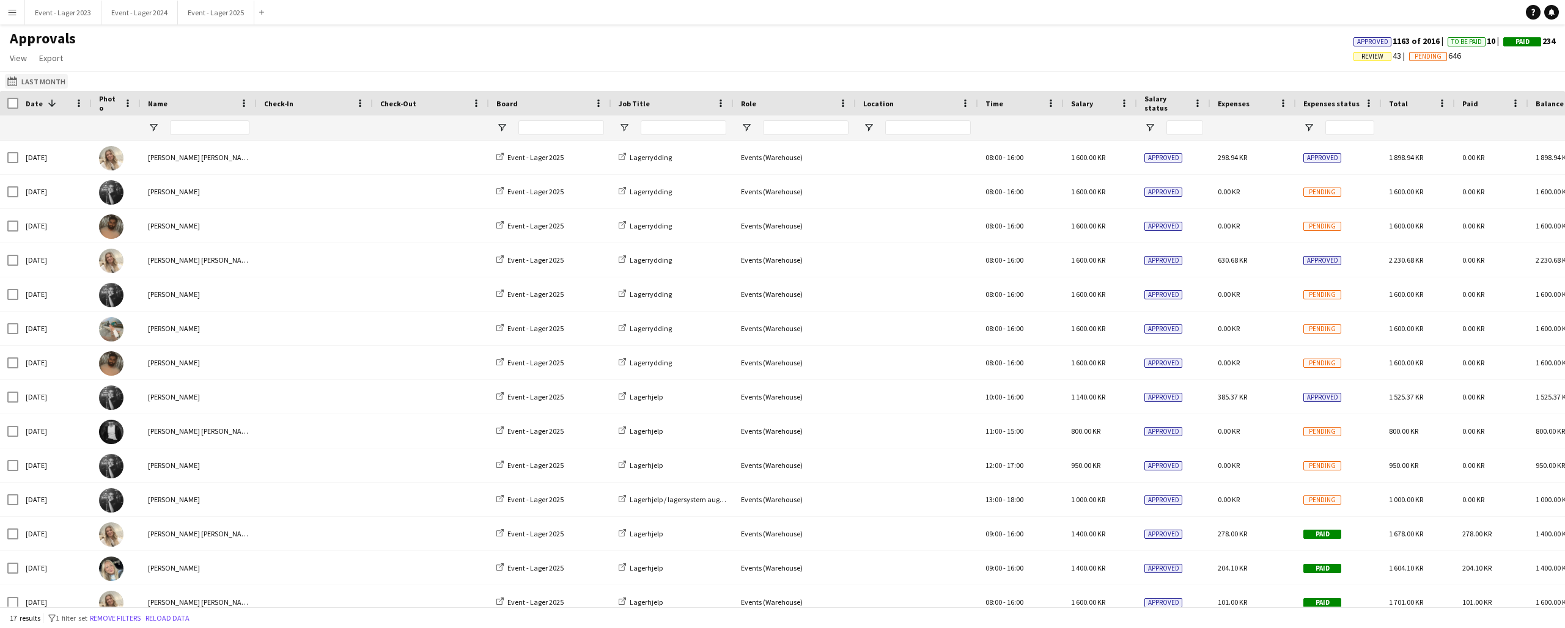
click at [16, 80] on app-icon "This Month" at bounding box center [14, 81] width 14 height 10
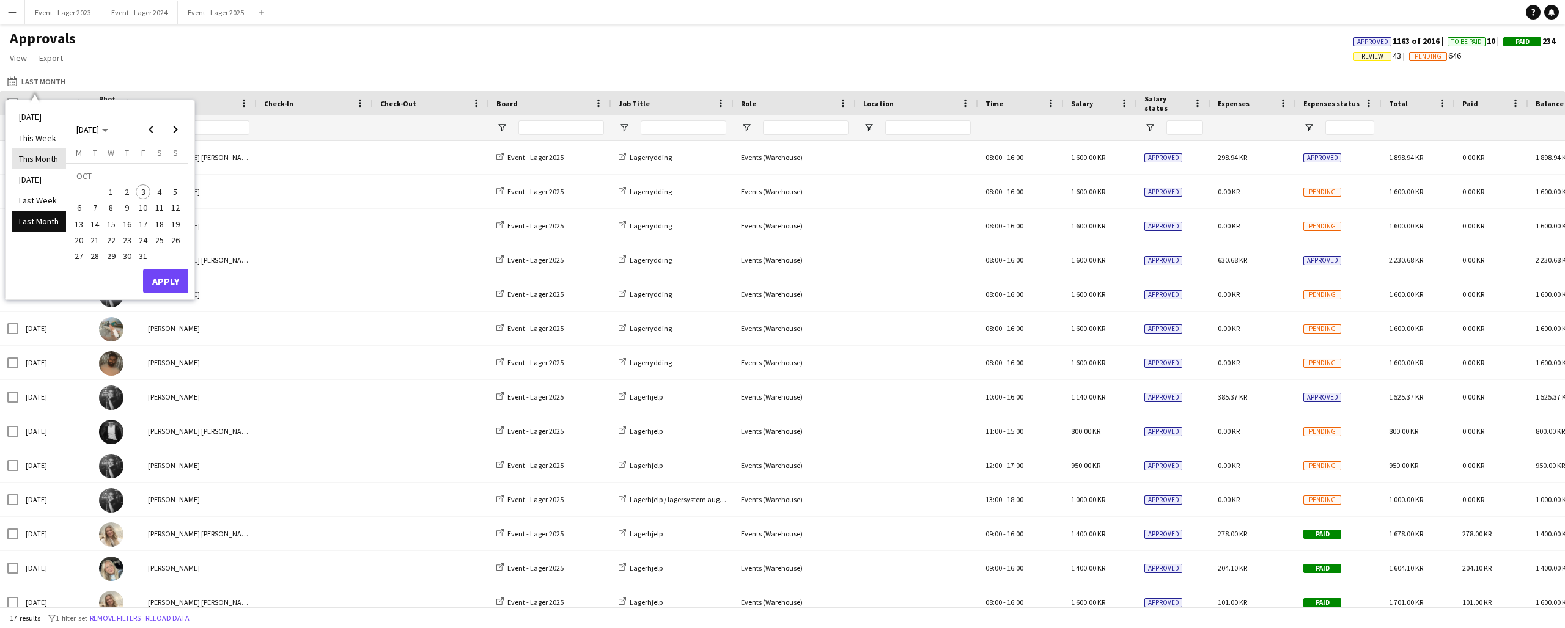
click at [40, 159] on li "This Month" at bounding box center [39, 159] width 54 height 21
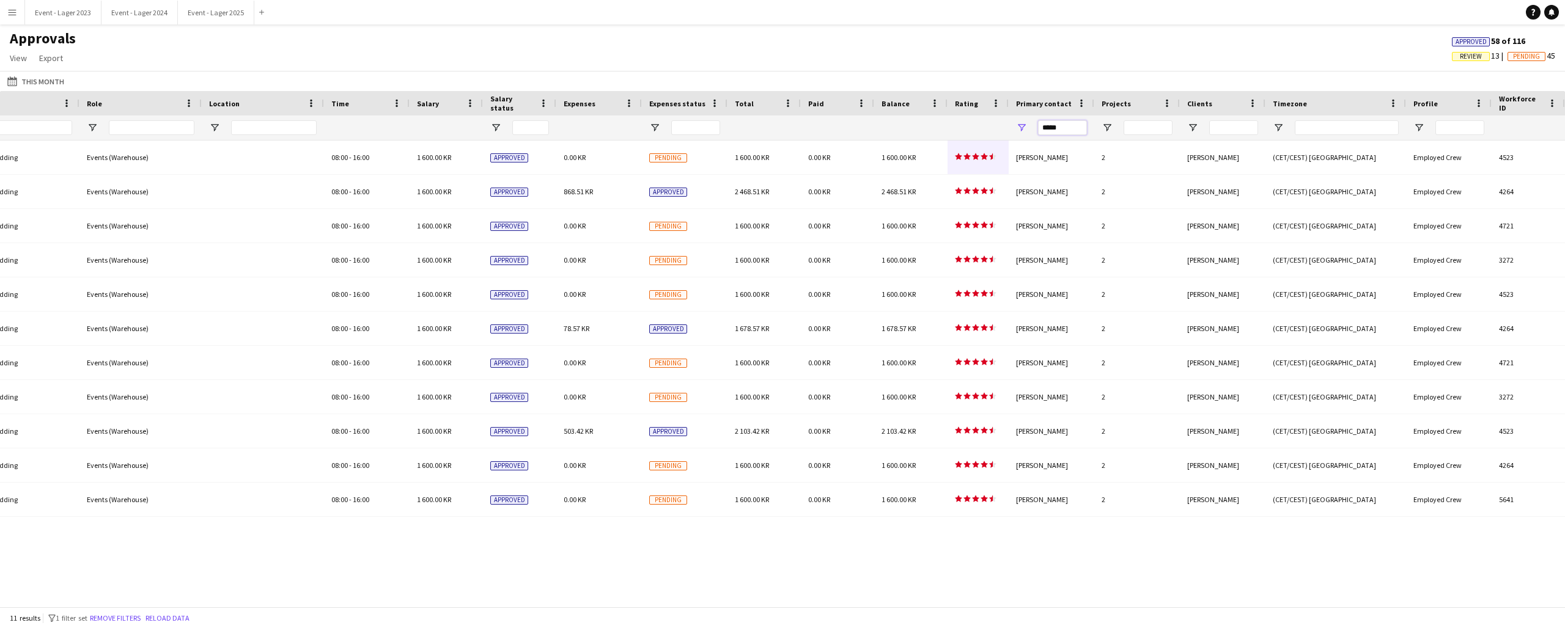
click at [1070, 126] on input "*****" at bounding box center [1062, 127] width 49 height 15
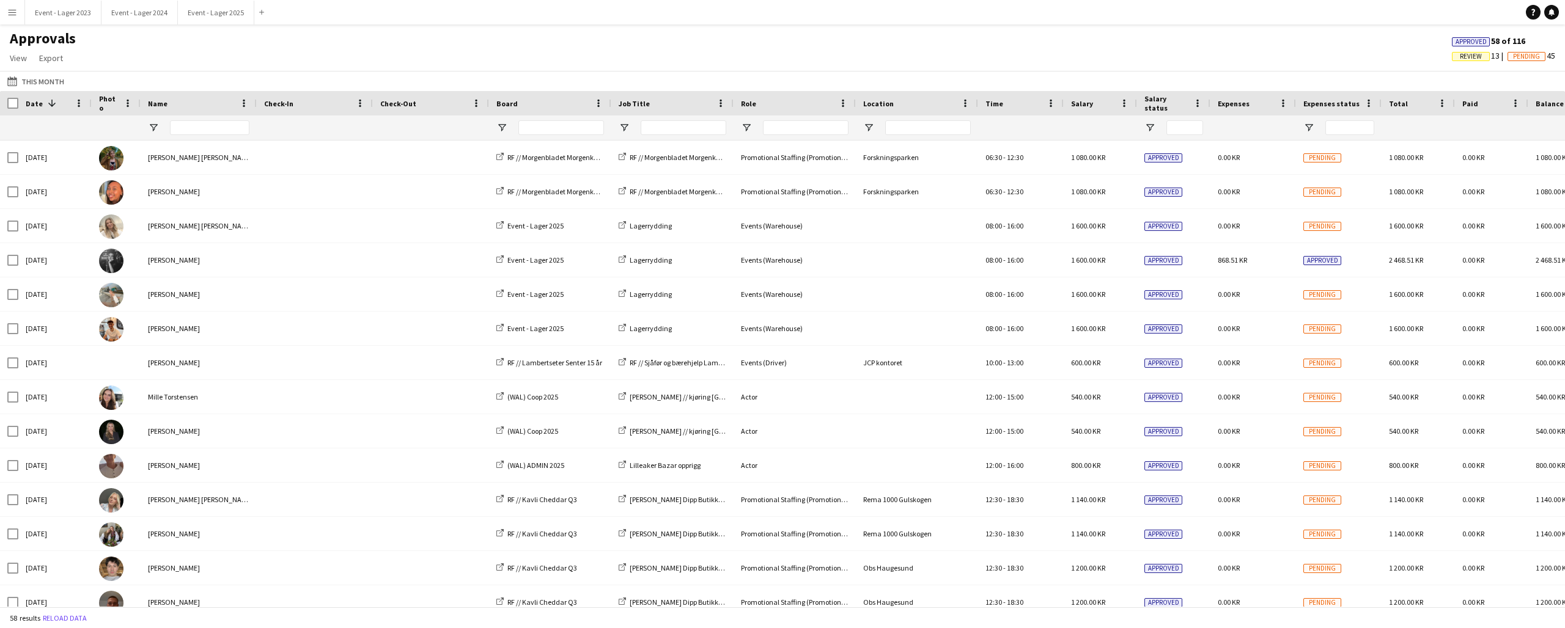
click at [10, 11] on app-icon "Menu" at bounding box center [12, 12] width 10 height 10
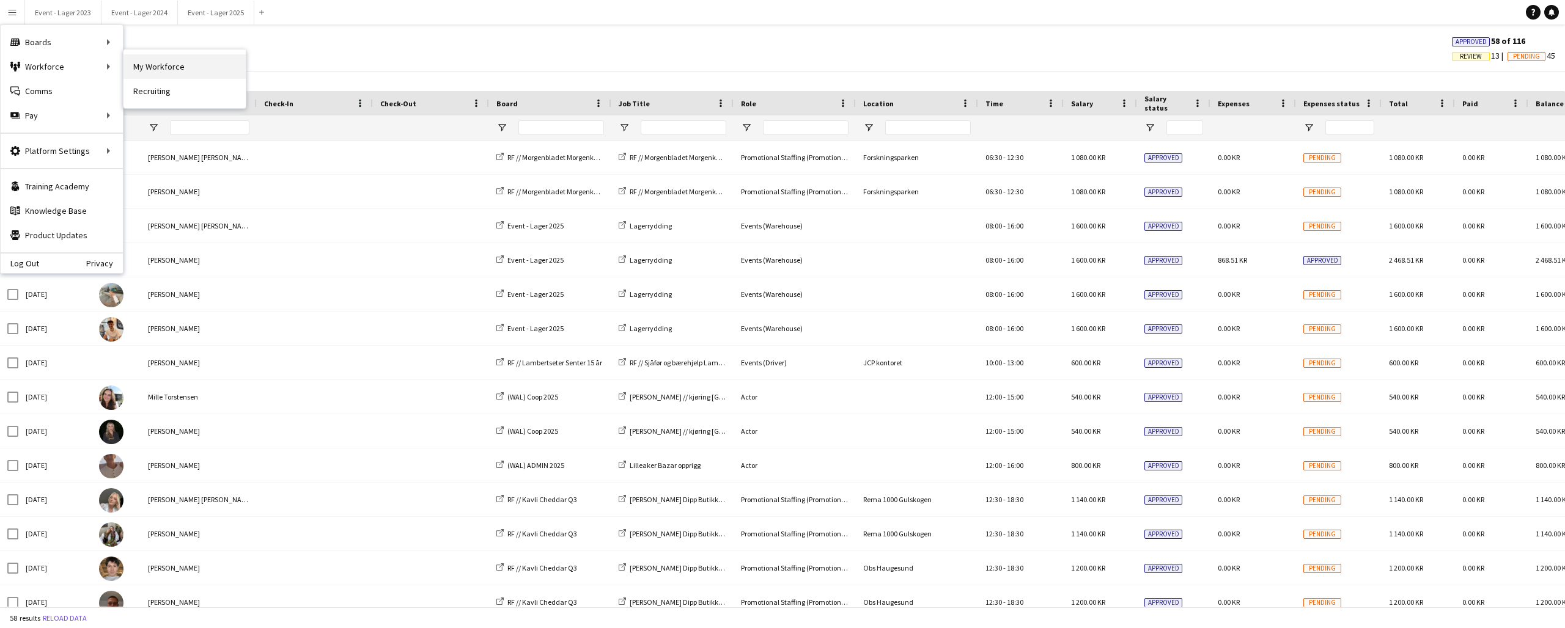
click at [140, 62] on link "My Workforce" at bounding box center [184, 66] width 122 height 24
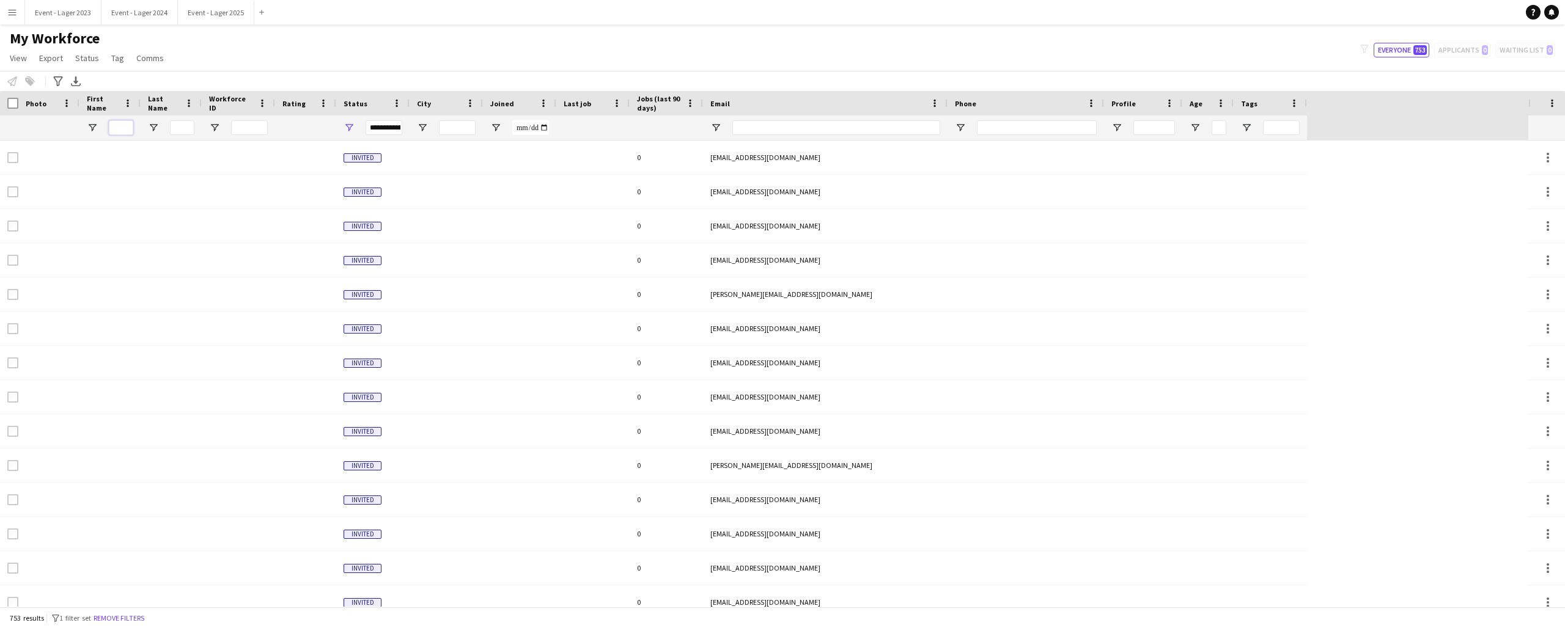
click at [116, 128] on input "First Name Filter Input" at bounding box center [121, 127] width 24 height 15
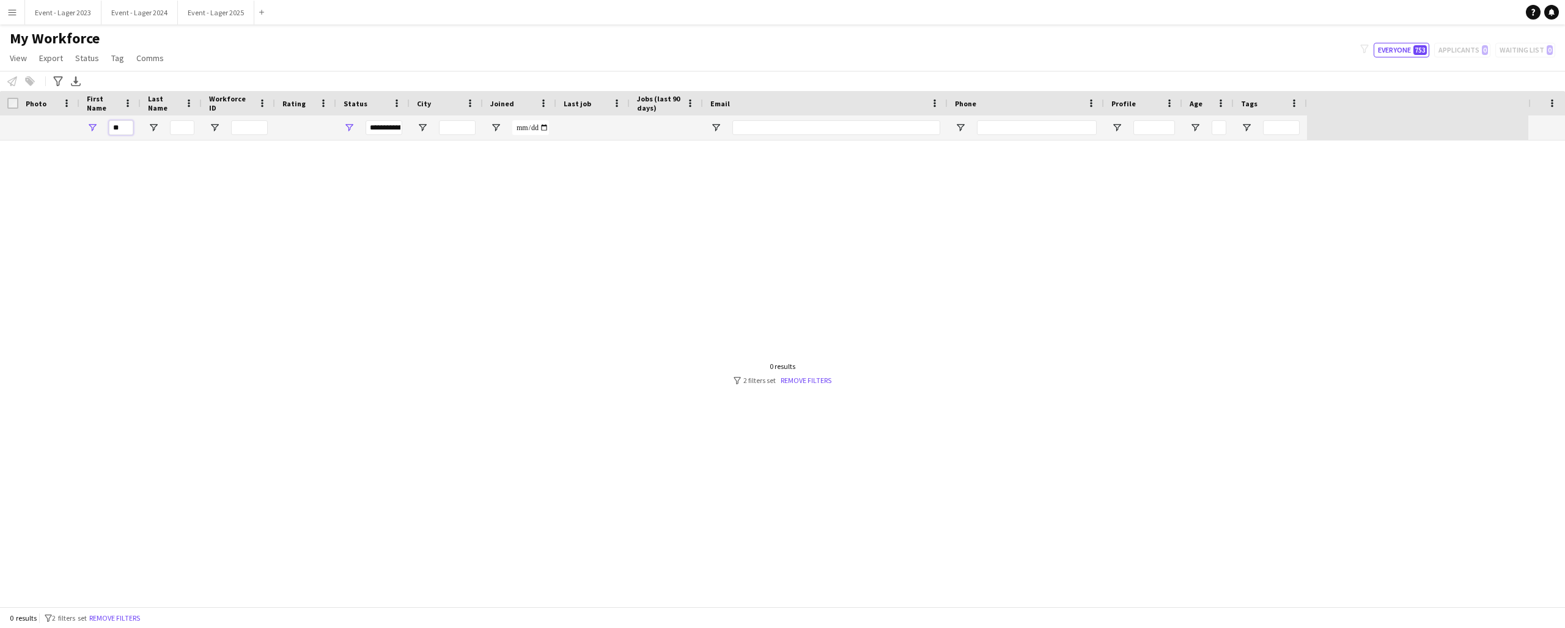
type input "*"
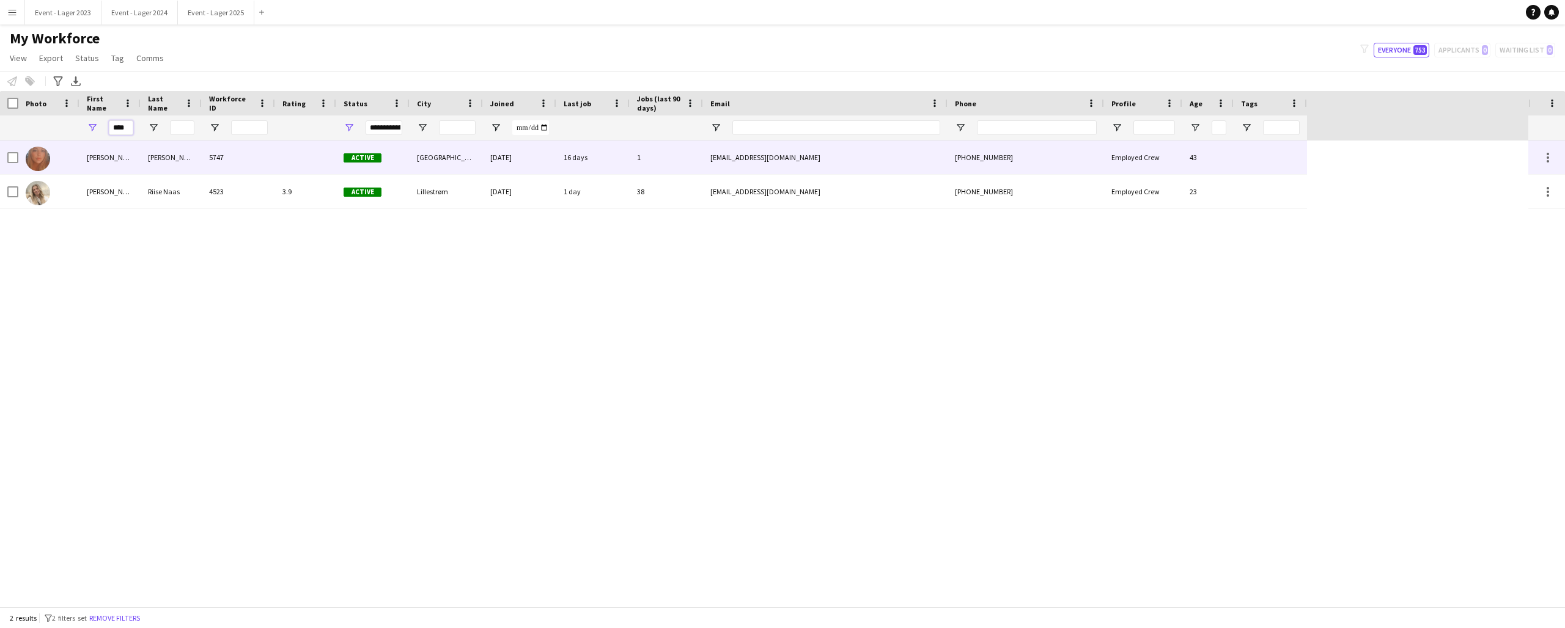
type input "****"
click at [40, 153] on img at bounding box center [38, 159] width 24 height 24
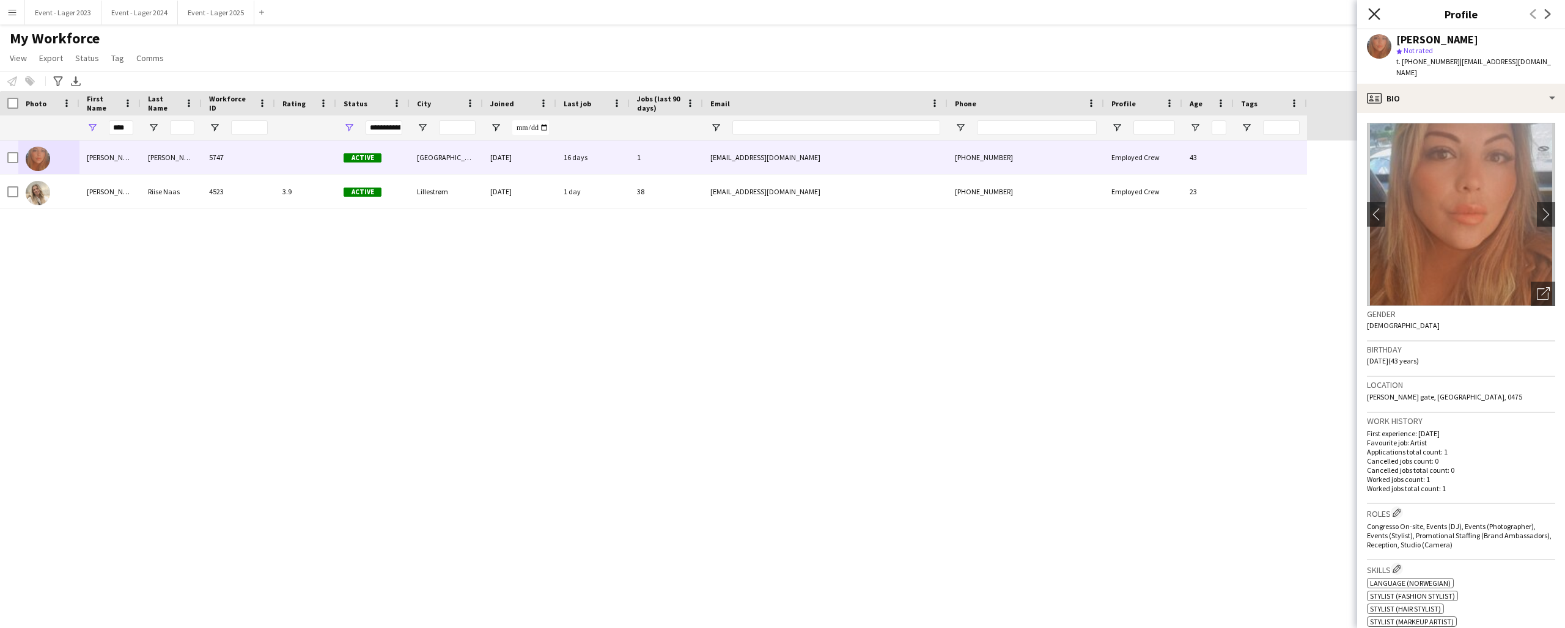
click at [1375, 10] on icon "Close pop-in" at bounding box center [1374, 14] width 12 height 12
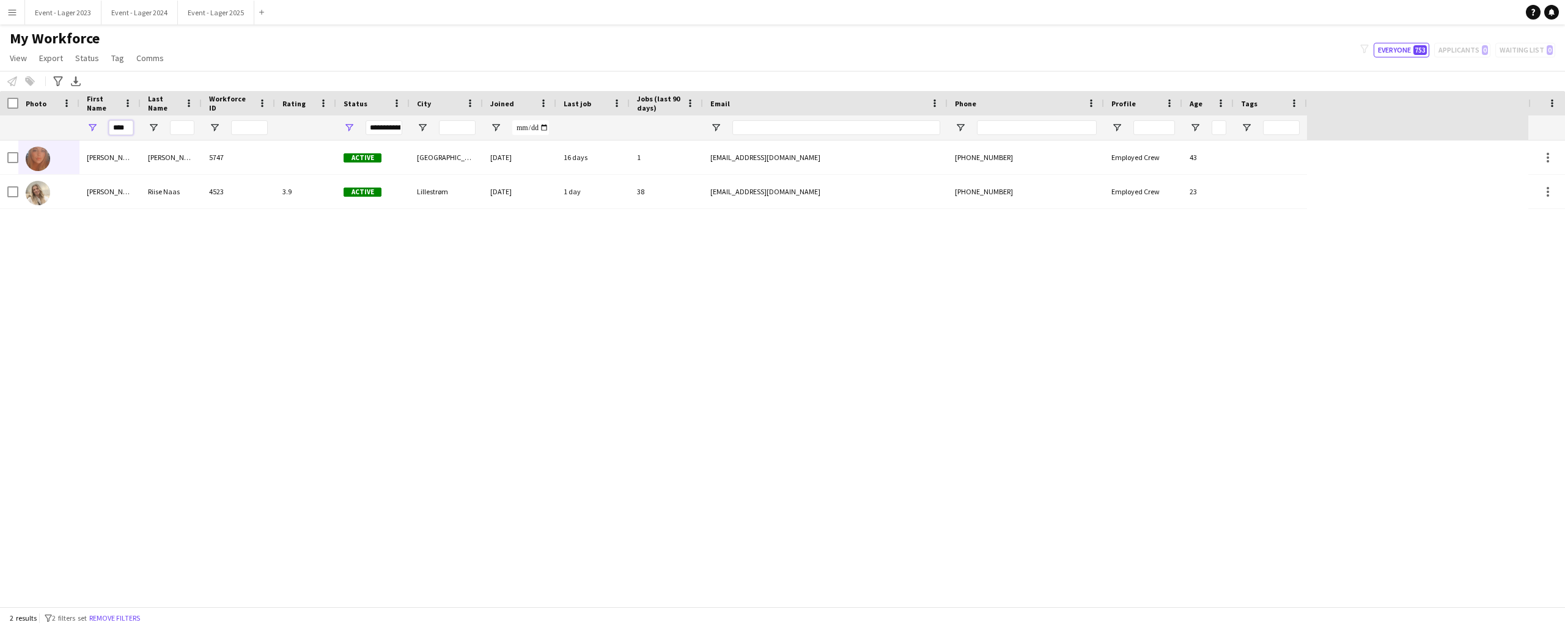
click at [129, 127] on input "****" at bounding box center [121, 127] width 24 height 15
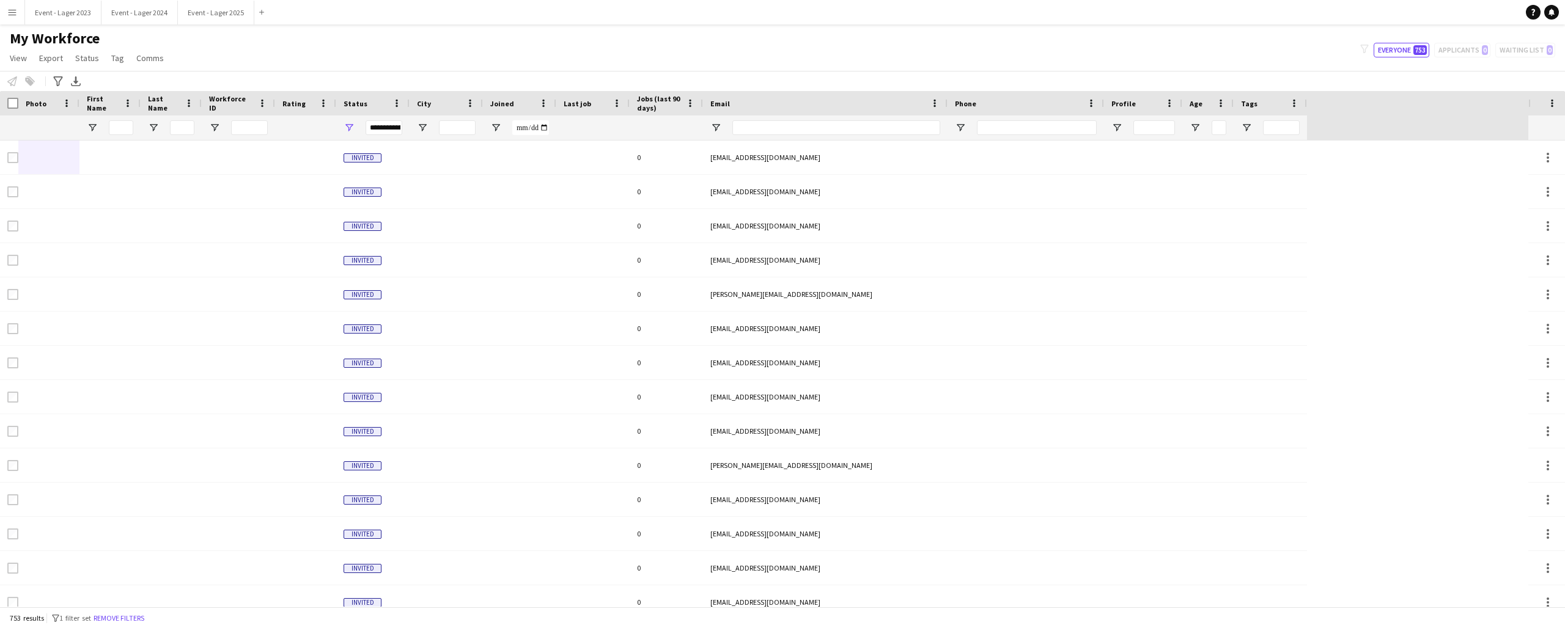
click at [9, 9] on app-icon "Menu" at bounding box center [12, 12] width 10 height 10
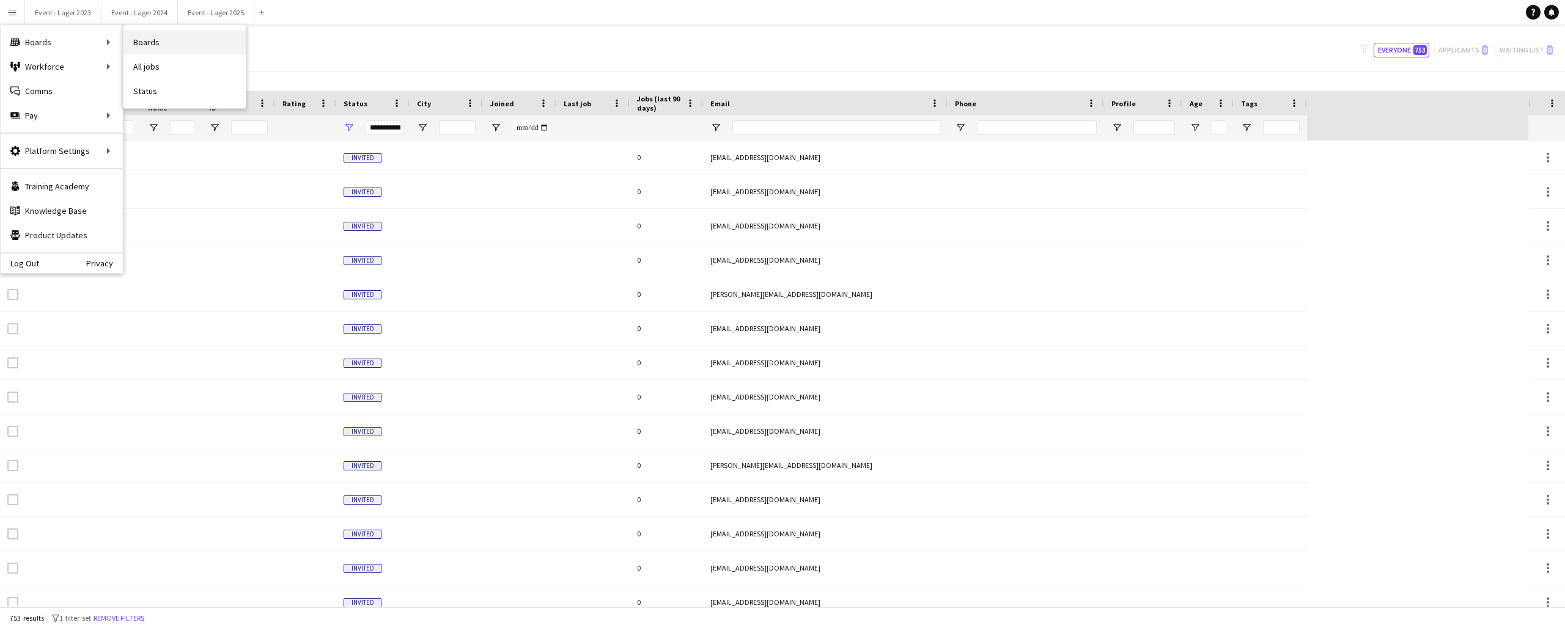
click at [146, 39] on link "Boards" at bounding box center [184, 42] width 122 height 24
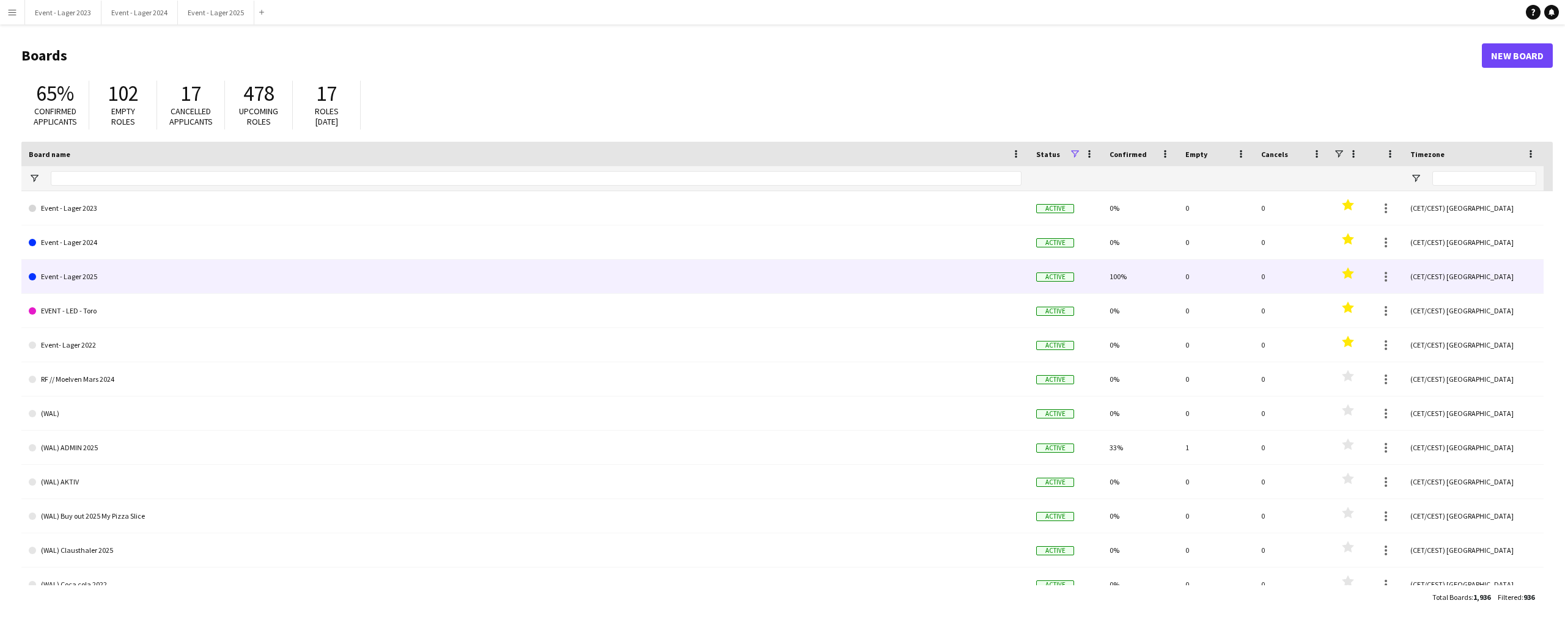
click at [98, 275] on link "Event - Lager 2025" at bounding box center [525, 277] width 993 height 34
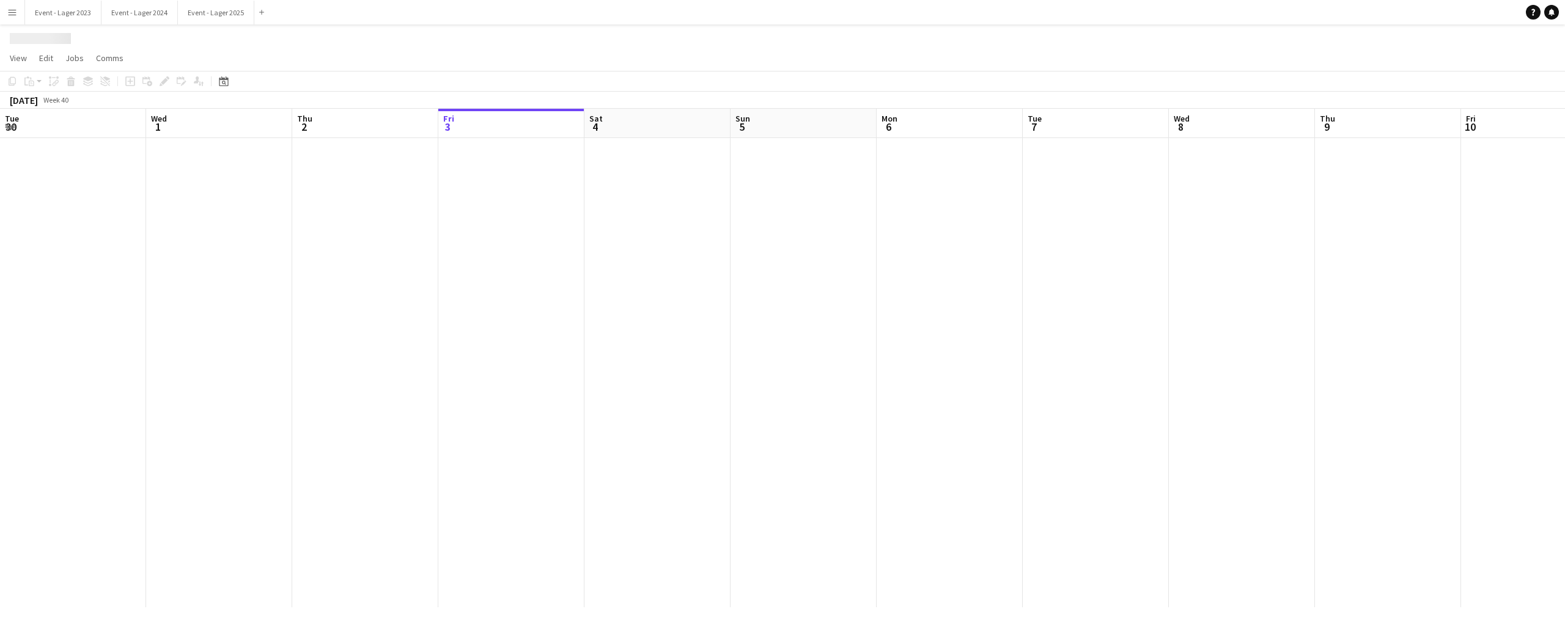
scroll to position [0, 292]
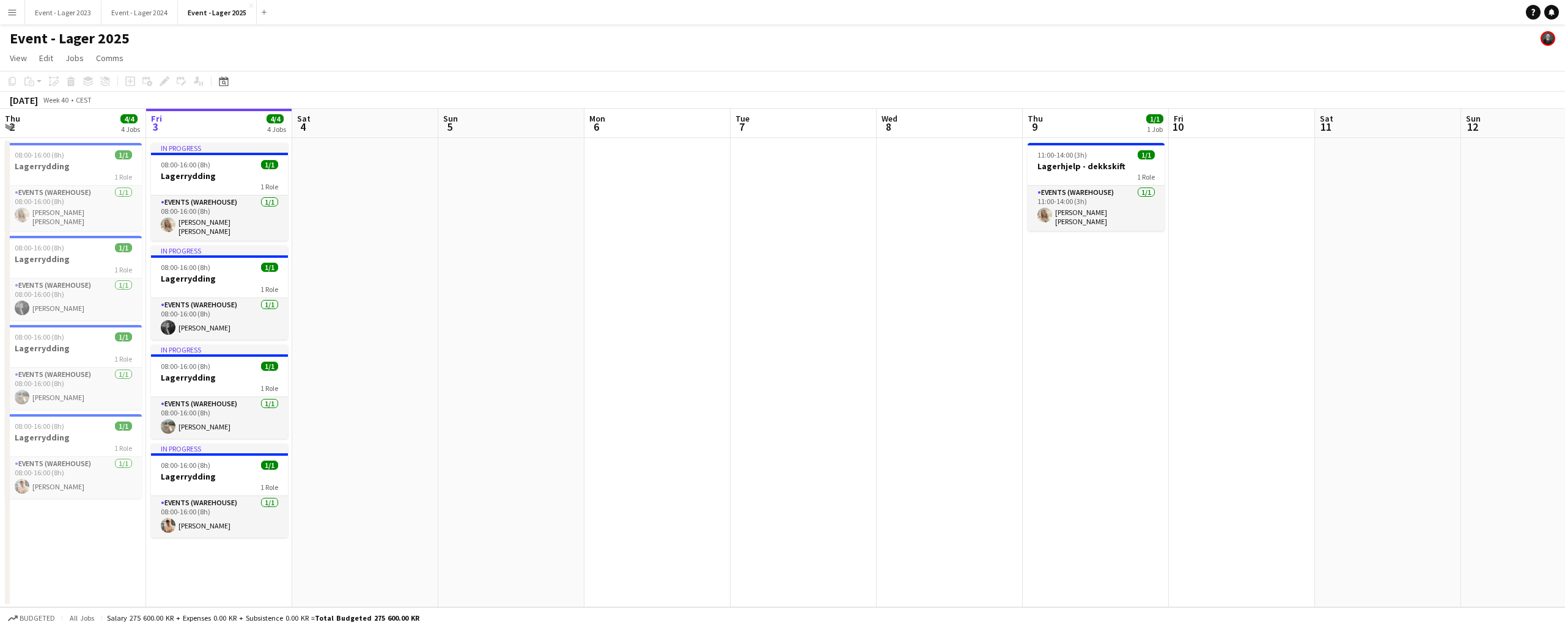
click at [13, 10] on app-icon "Menu" at bounding box center [12, 12] width 10 height 10
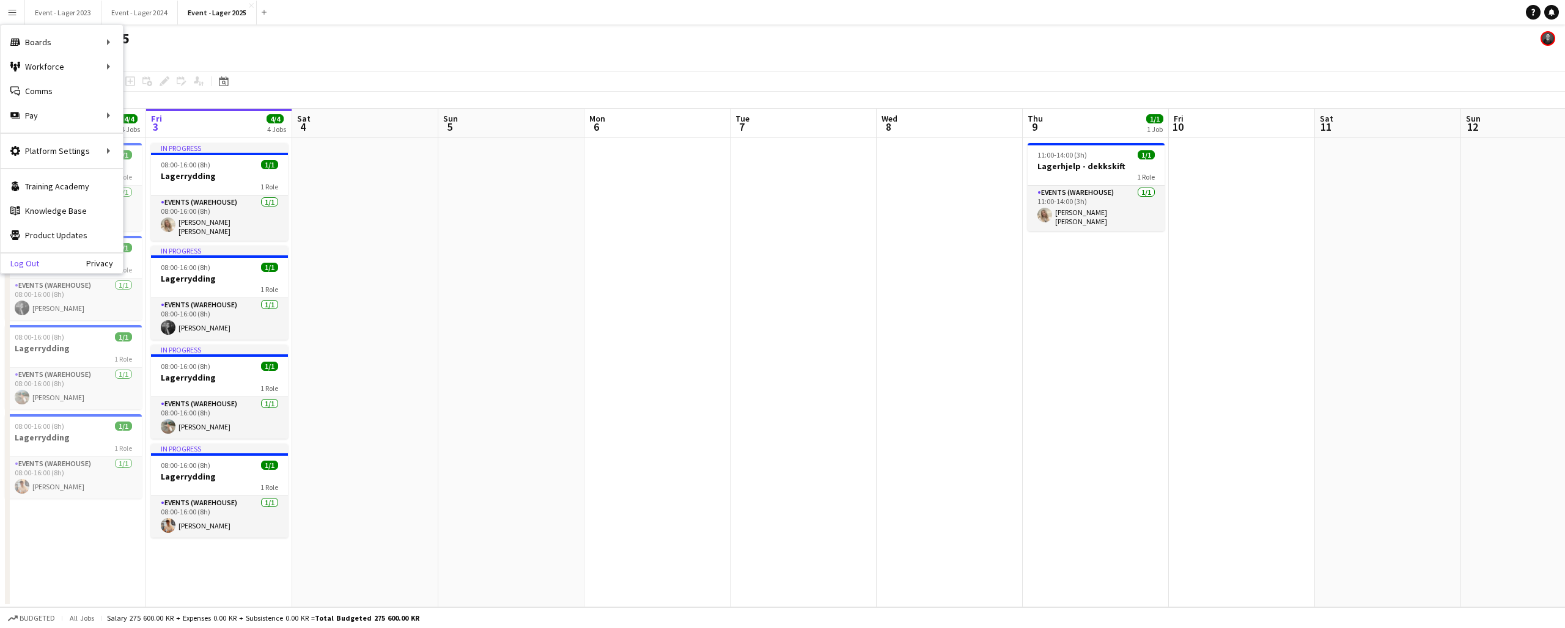
click at [24, 259] on link "Log Out" at bounding box center [20, 264] width 39 height 10
